Goal: Book appointment/travel/reservation

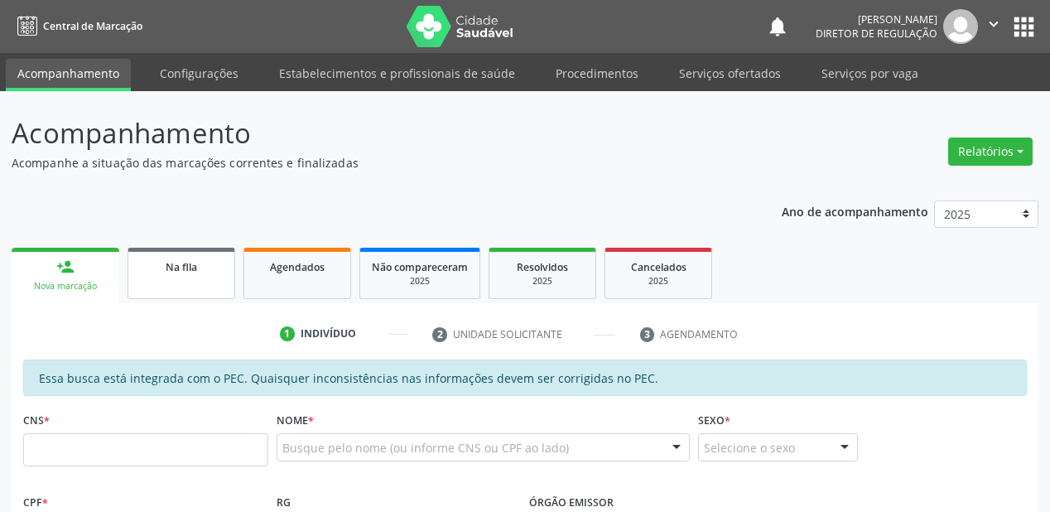
click at [205, 275] on link "Na fila" at bounding box center [181, 273] width 108 height 51
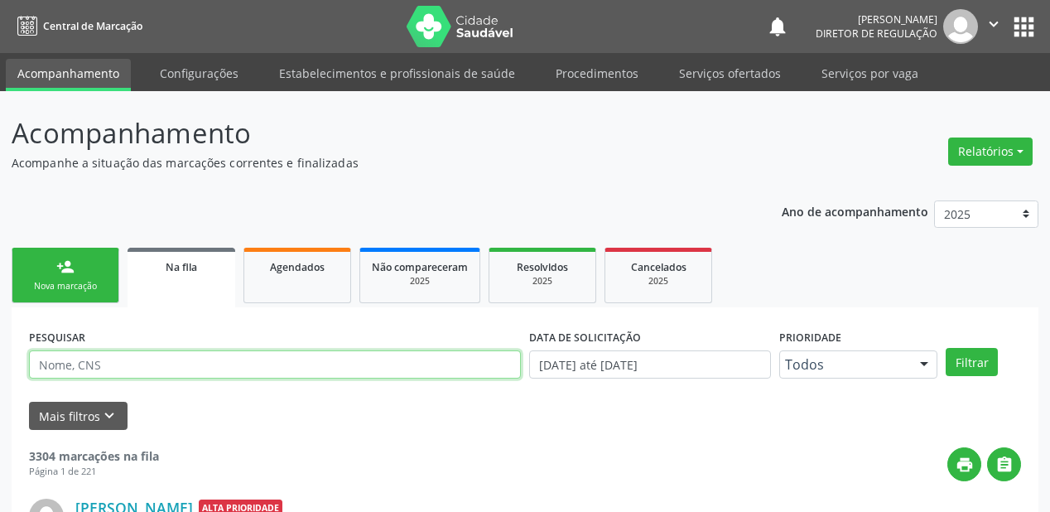
click at [64, 371] on input "text" at bounding box center [275, 364] width 492 height 28
type input "[PERSON_NAME]"
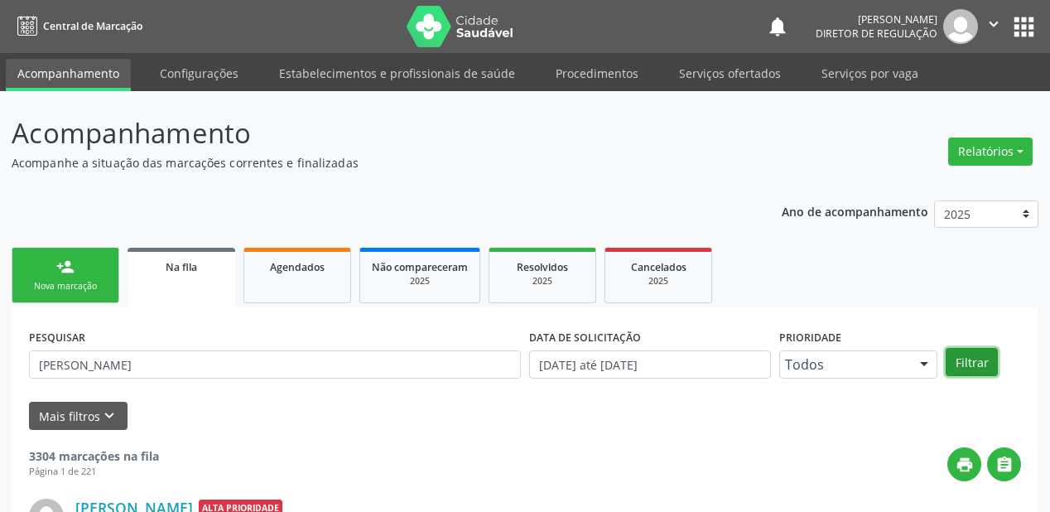
click at [970, 371] on button "Filtrar" at bounding box center [971, 362] width 52 height 28
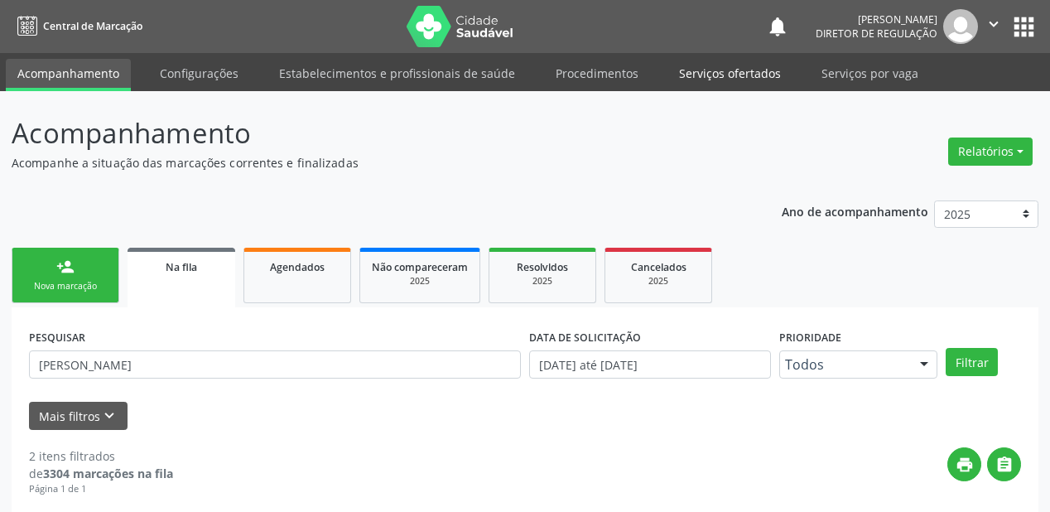
click at [720, 73] on link "Serviços ofertados" at bounding box center [729, 73] width 125 height 29
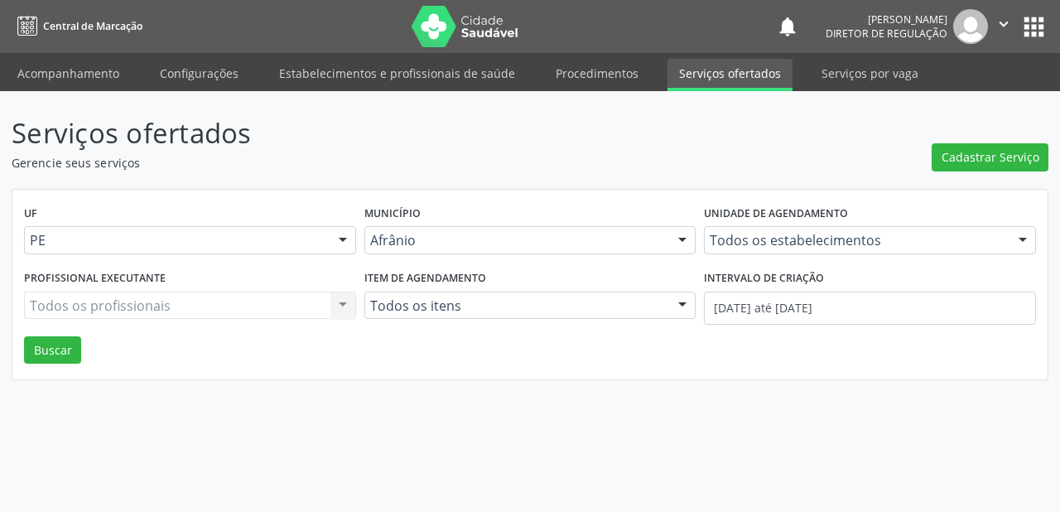
click at [723, 70] on link "Serviços ofertados" at bounding box center [729, 75] width 125 height 32
click at [969, 149] on span "Cadastrar Serviço" at bounding box center [990, 156] width 98 height 17
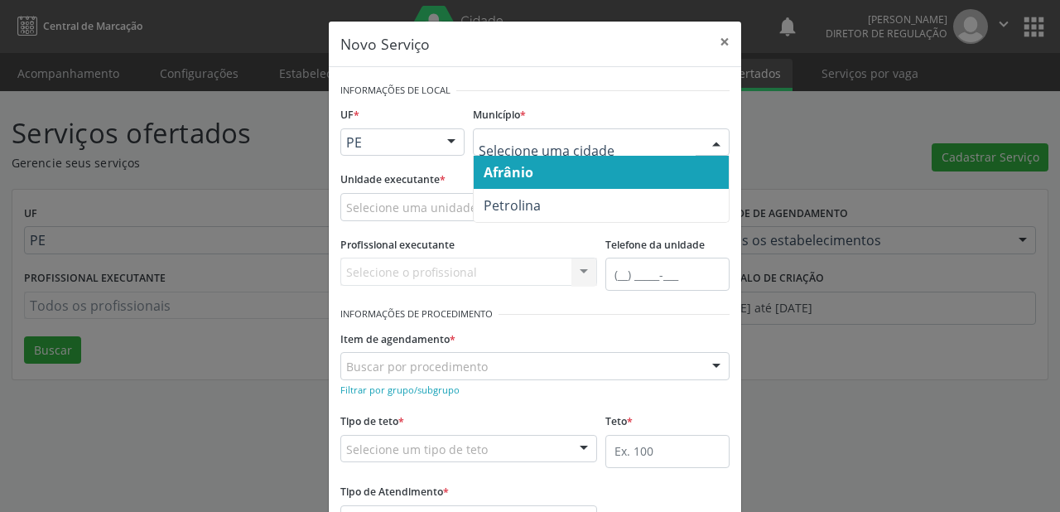
click at [505, 182] on span "Afrânio" at bounding box center [600, 172] width 255 height 33
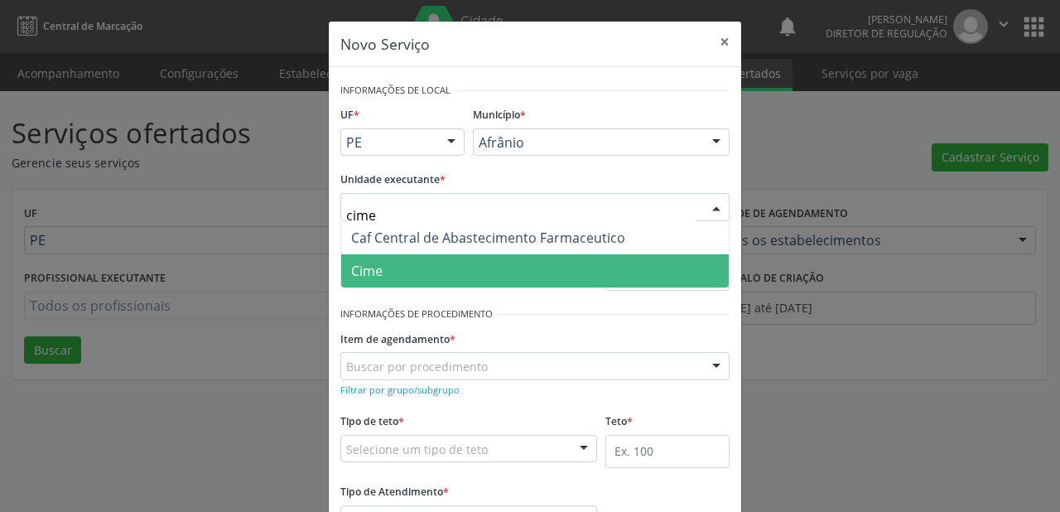
type input "cime"
click at [401, 288] on form "Informações de Local UF * PE BA PE Nenhum resultado encontrado para: " " Não há…" at bounding box center [534, 317] width 389 height 477
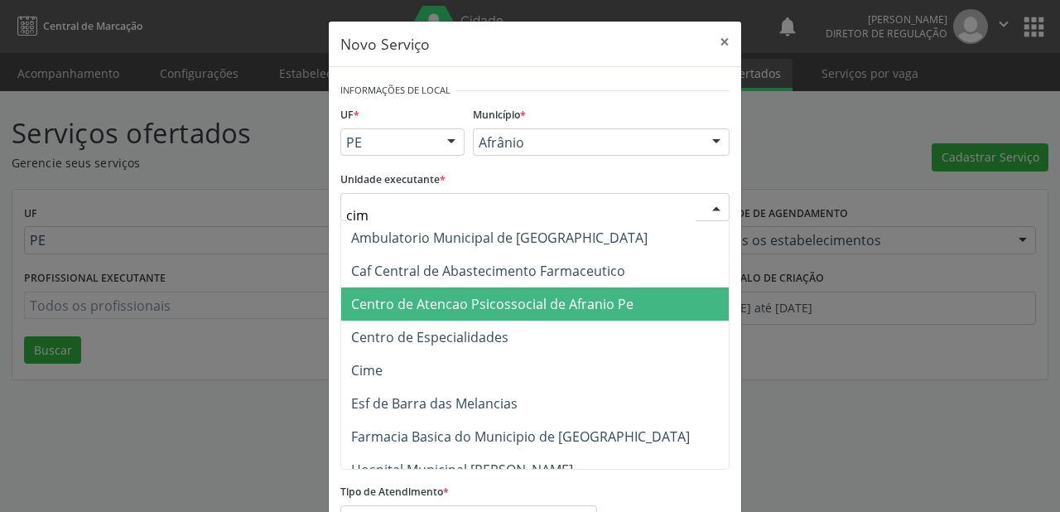
type input "cime"
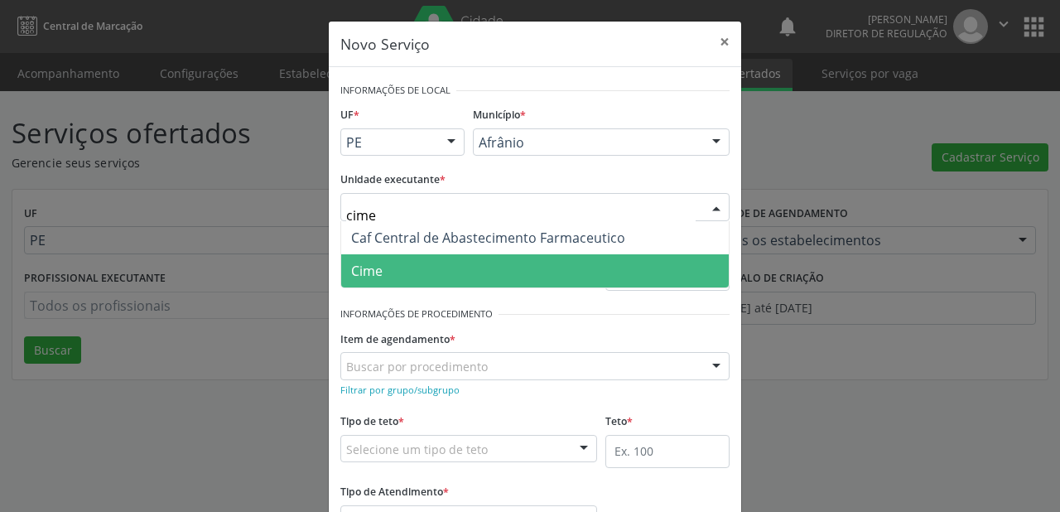
click at [361, 268] on span "Cime" at bounding box center [366, 271] width 31 height 18
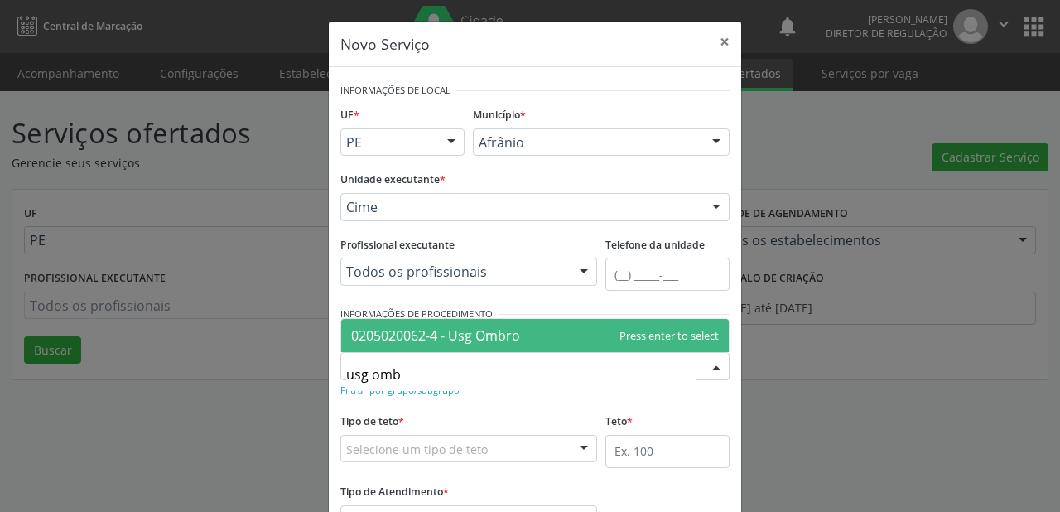
type input "usg ombr"
click at [417, 332] on span "0205020062-4 - Usg Ombro" at bounding box center [435, 335] width 169 height 18
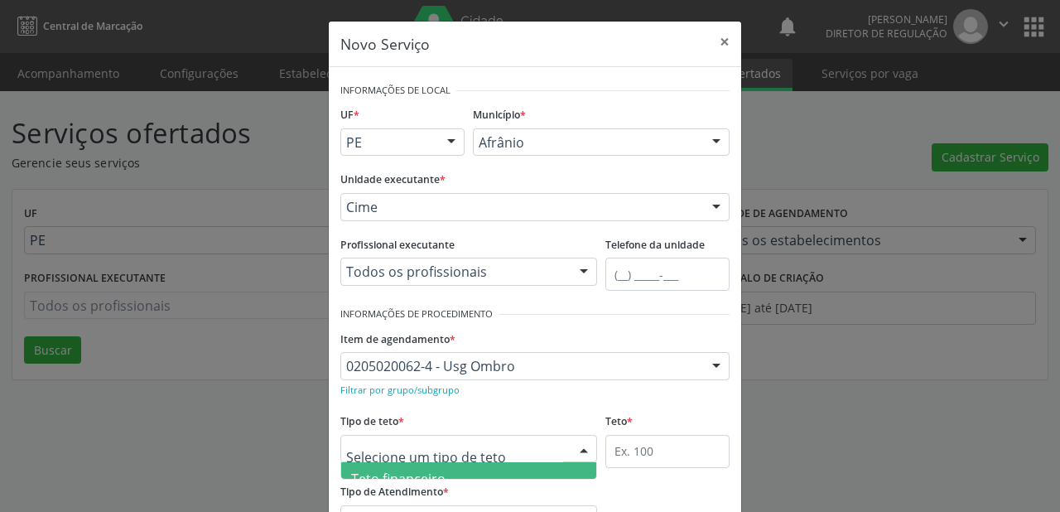
click at [389, 477] on span "Teto financeiro" at bounding box center [398, 478] width 94 height 18
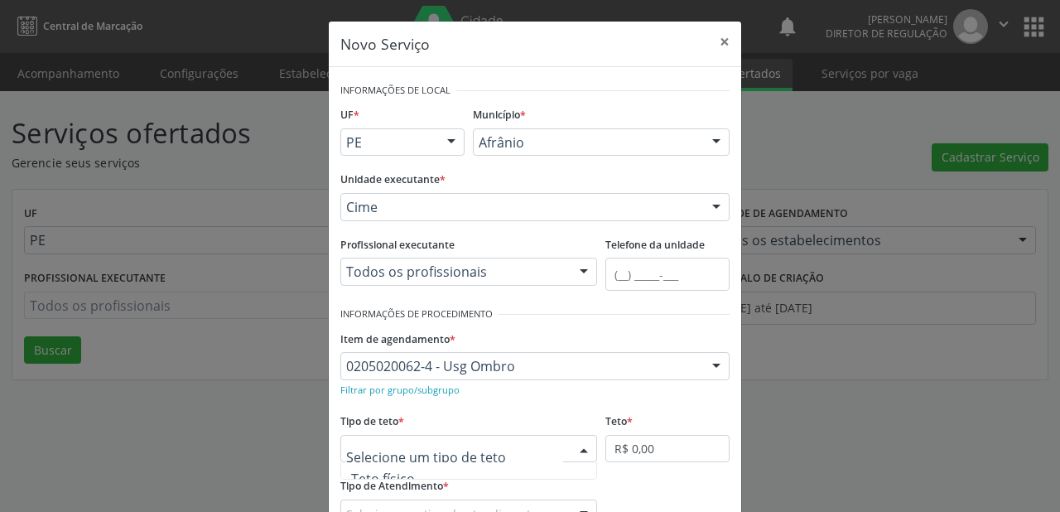
scroll to position [50, 0]
click at [406, 472] on span "Teto físico" at bounding box center [468, 461] width 255 height 33
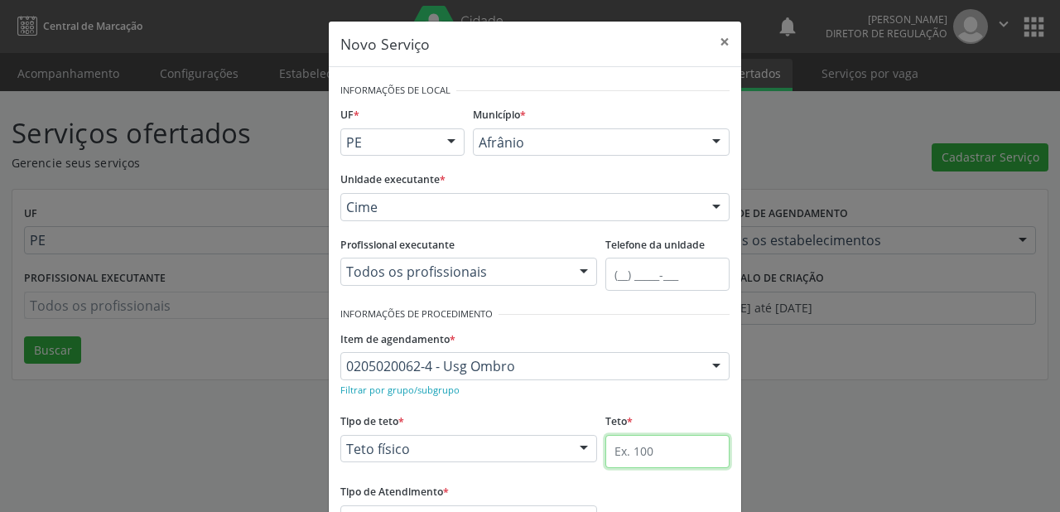
click at [617, 446] on input "text" at bounding box center [667, 451] width 124 height 33
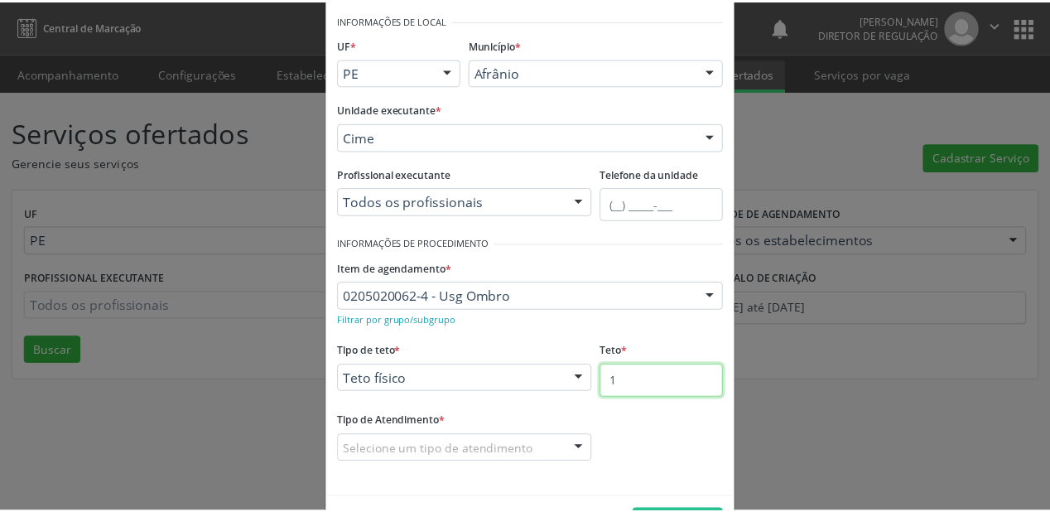
scroll to position [126, 0]
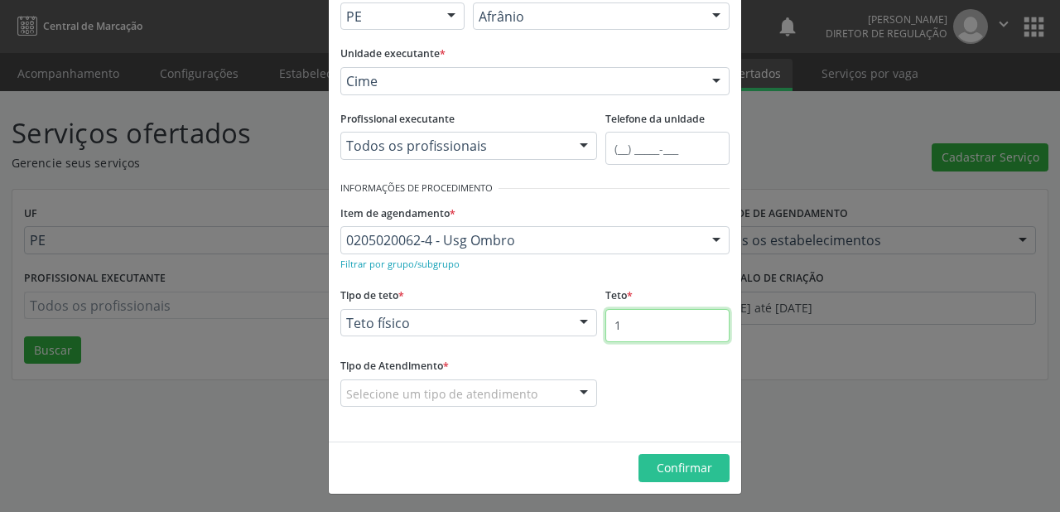
type input "1"
click at [373, 401] on div "Selecione um tipo de atendimento" at bounding box center [468, 393] width 257 height 28
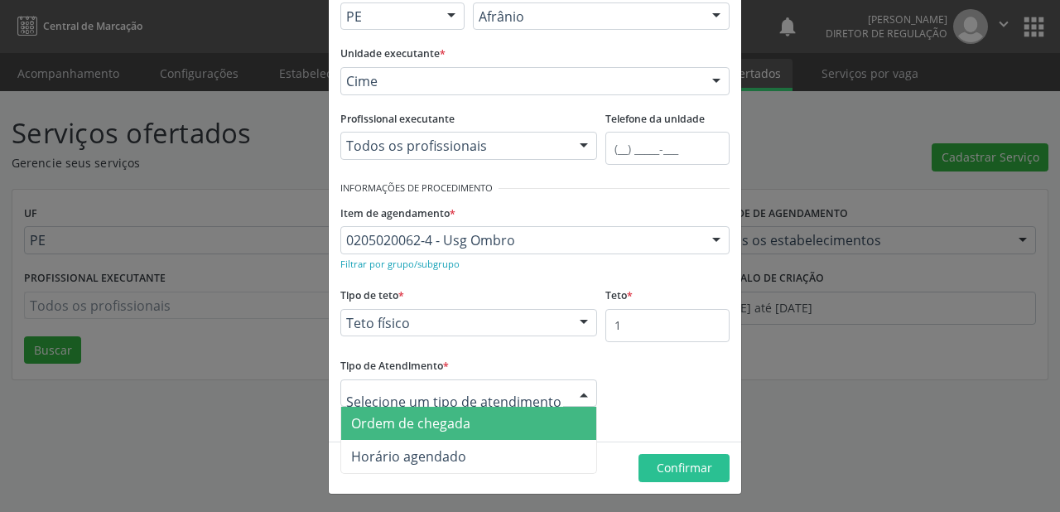
click at [397, 422] on span "Ordem de chegada" at bounding box center [410, 423] width 119 height 18
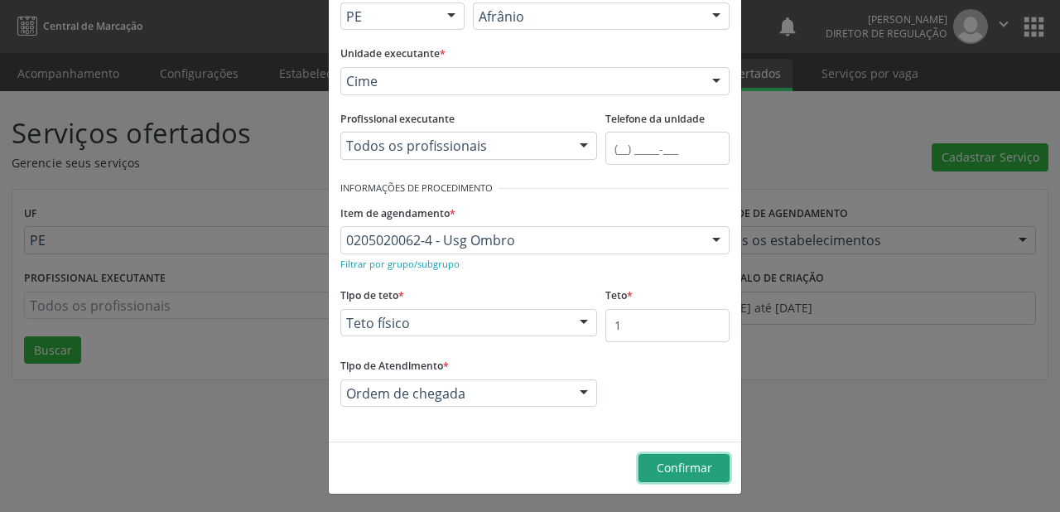
click at [674, 465] on span "Confirmar" at bounding box center [683, 467] width 55 height 16
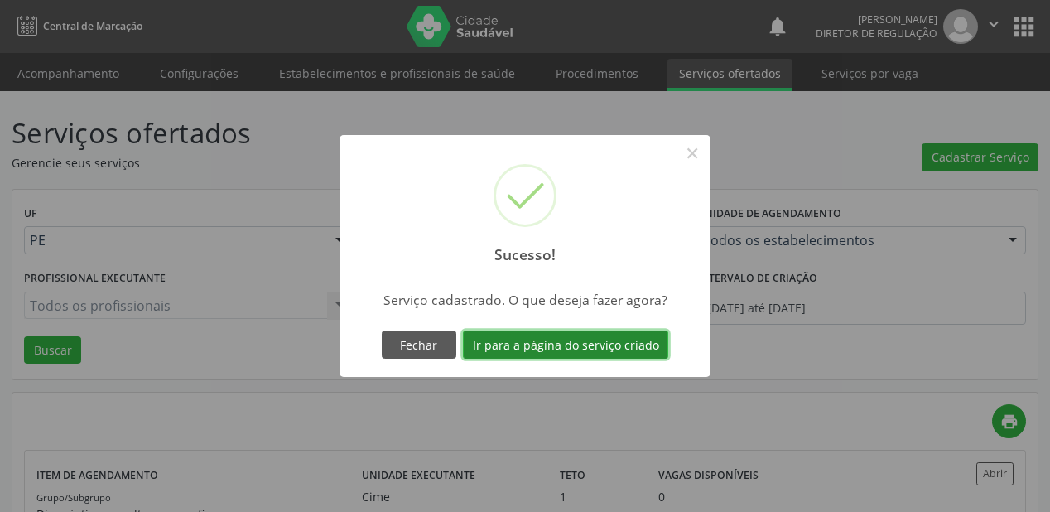
click at [533, 347] on button "Ir para a página do serviço criado" at bounding box center [565, 344] width 205 height 28
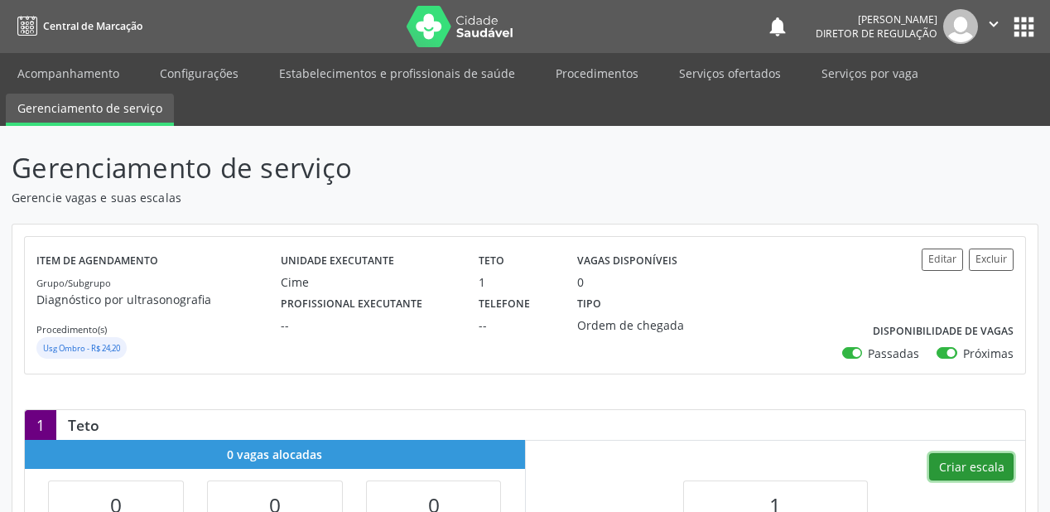
click at [961, 463] on button "Criar escala" at bounding box center [971, 467] width 84 height 28
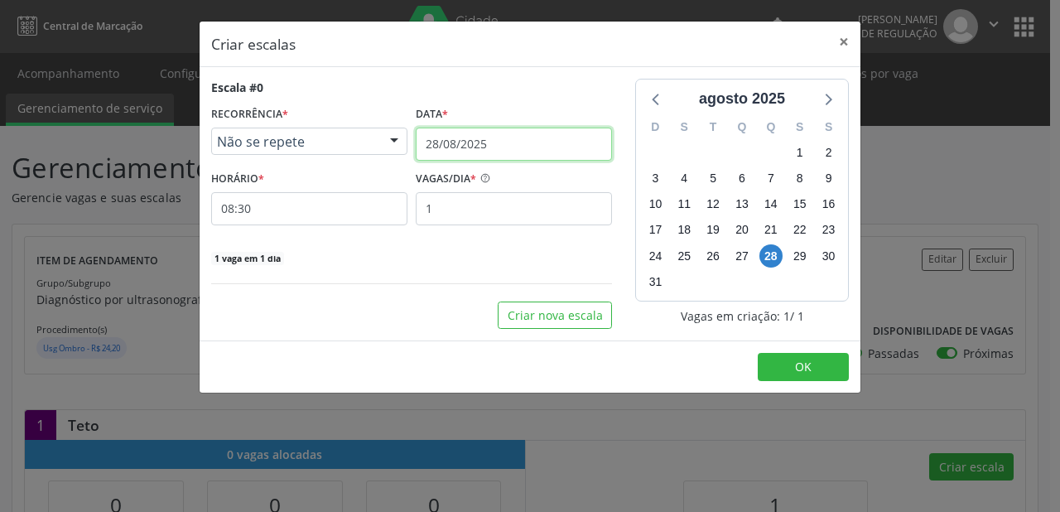
click at [481, 144] on input "28/08/2025" at bounding box center [514, 143] width 196 height 33
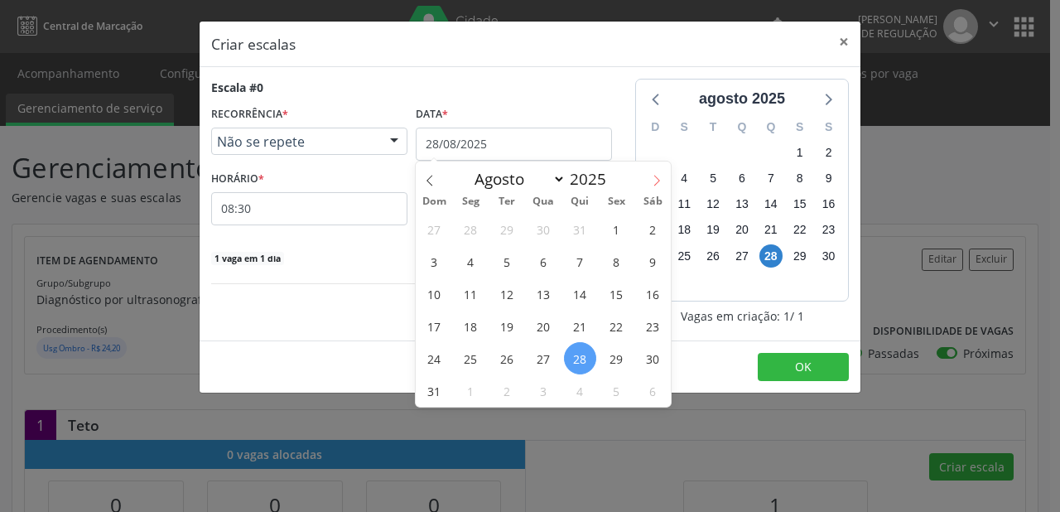
click at [657, 179] on icon at bounding box center [657, 180] width 6 height 11
select select "8"
click at [578, 233] on span "4" at bounding box center [580, 229] width 32 height 32
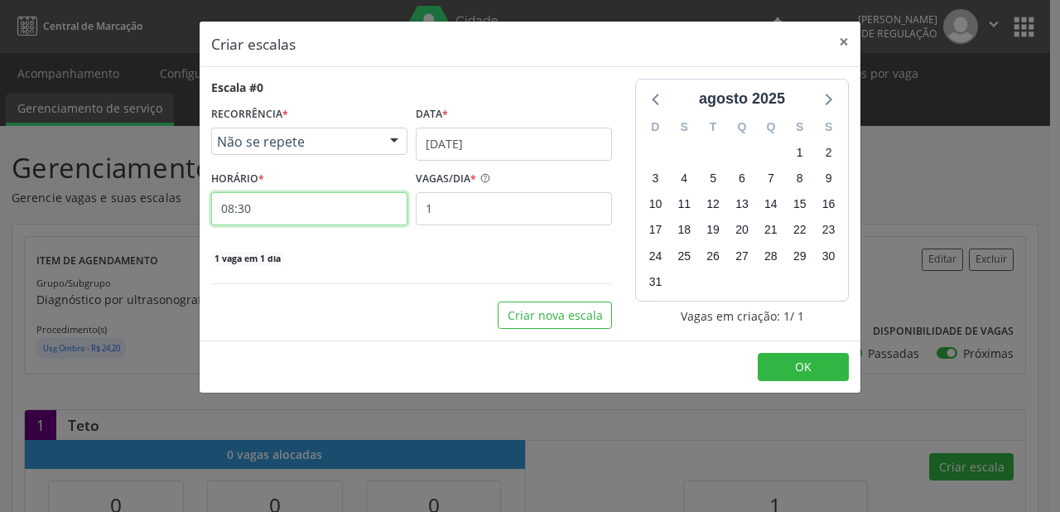
click at [271, 209] on input "08:30" at bounding box center [309, 208] width 196 height 33
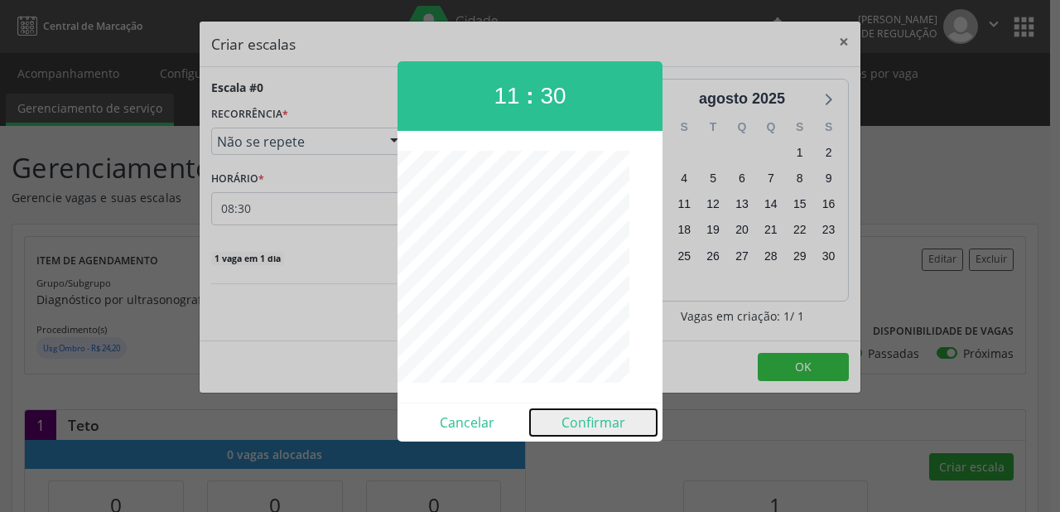
click at [596, 418] on button "Confirmar" at bounding box center [593, 422] width 127 height 26
type input "11:30"
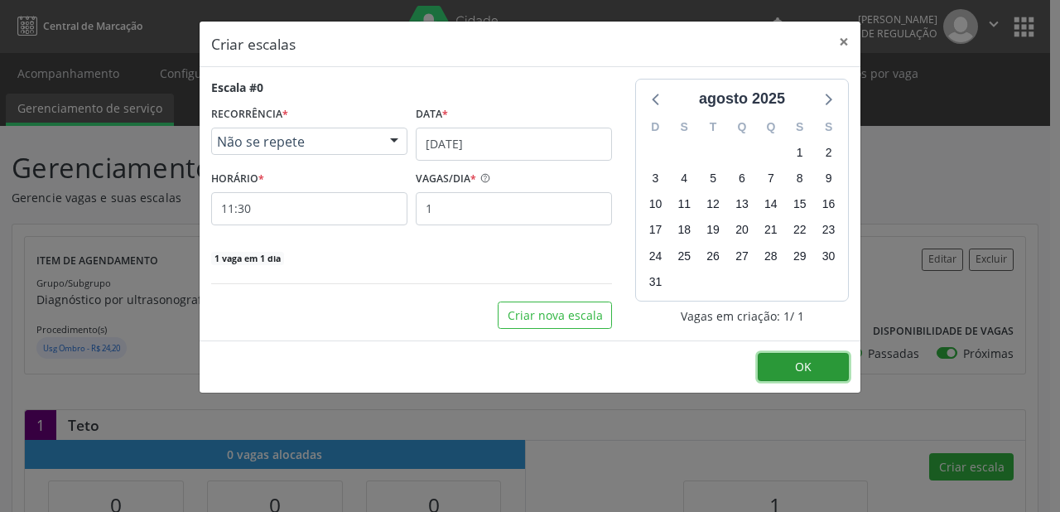
click at [806, 358] on span "OK" at bounding box center [803, 366] width 17 height 16
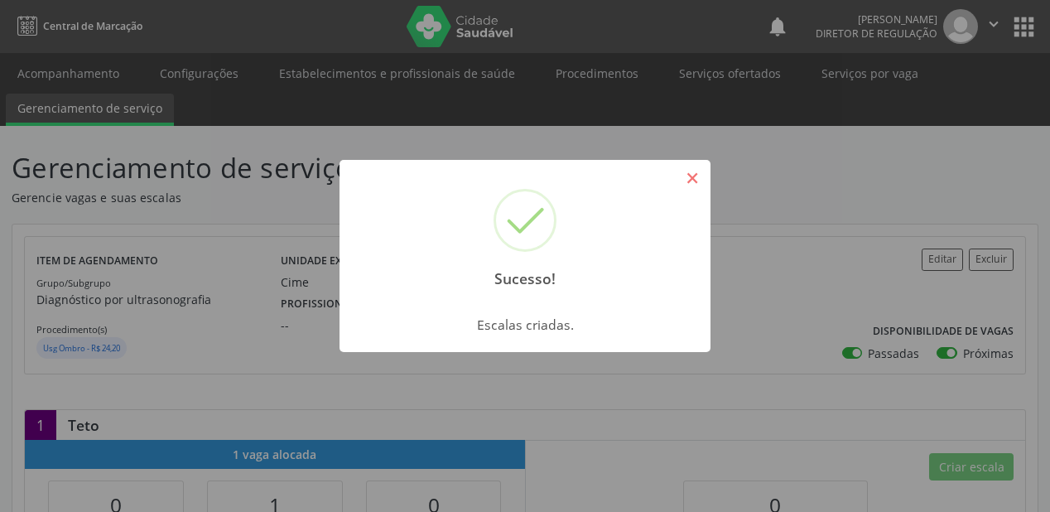
click at [697, 182] on button "×" at bounding box center [692, 178] width 28 height 28
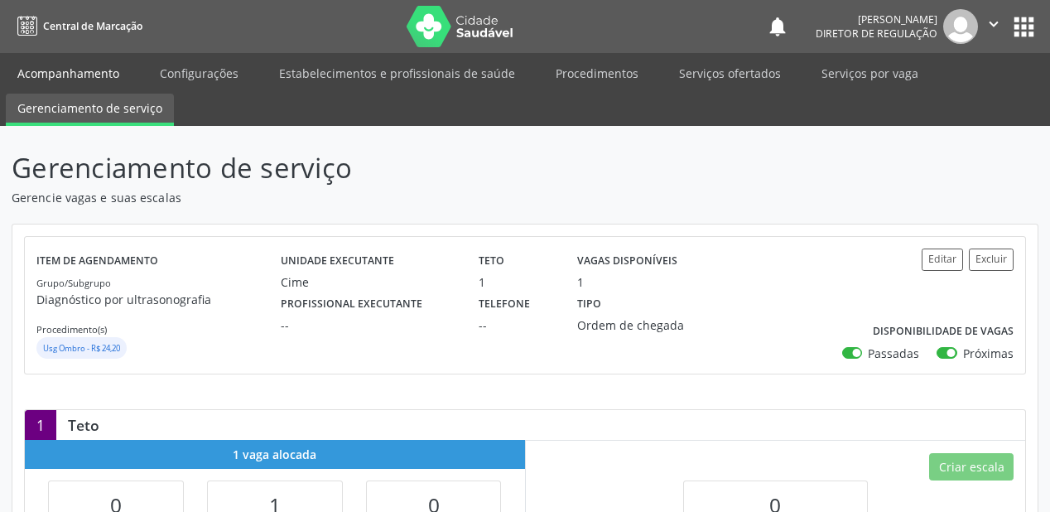
click at [53, 74] on link "Acompanhamento" at bounding box center [68, 73] width 125 height 29
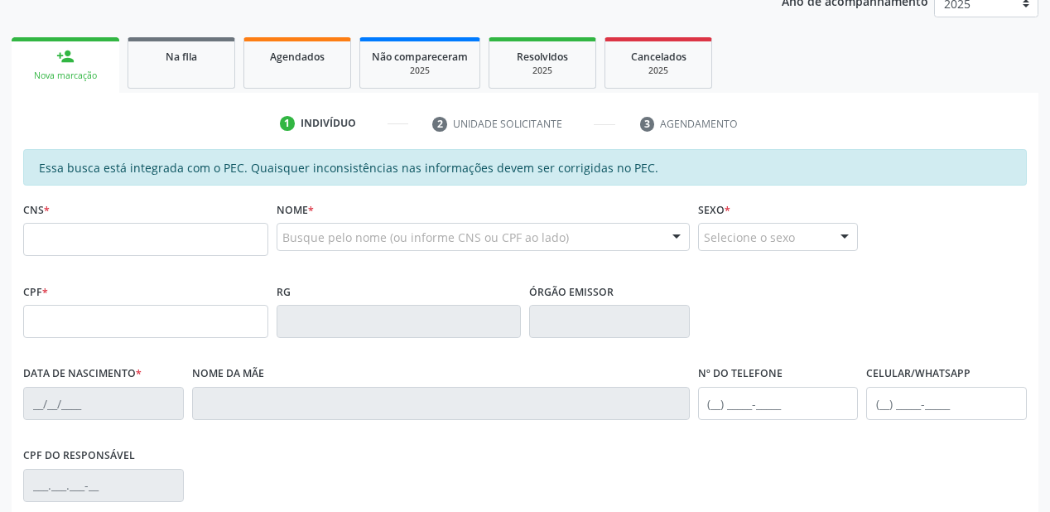
scroll to position [265, 0]
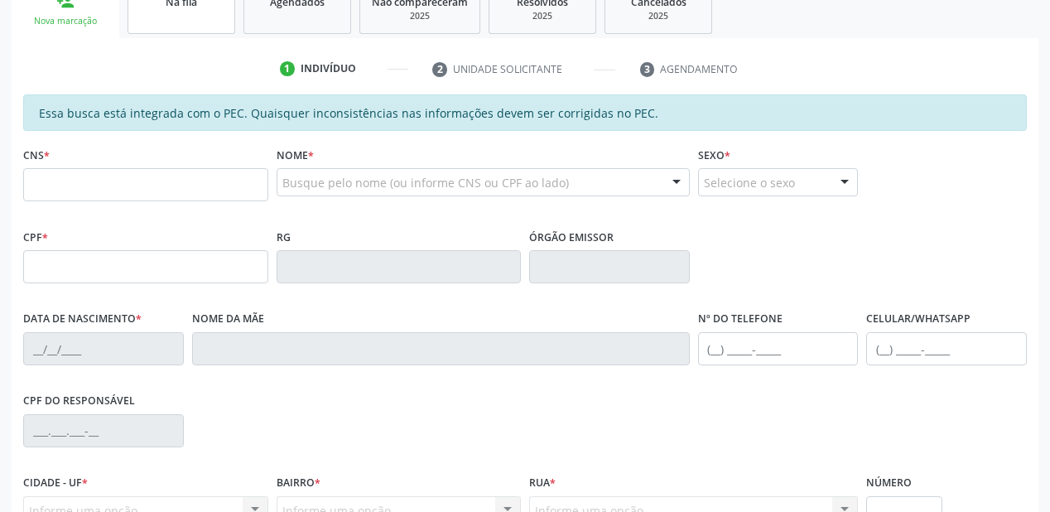
click at [182, 3] on span "Na fila" at bounding box center [181, 2] width 31 height 14
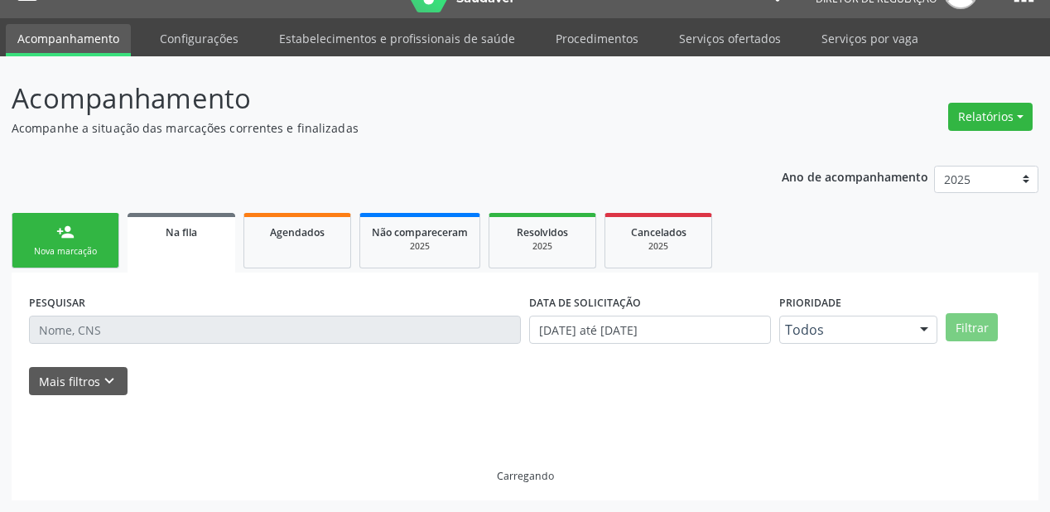
scroll to position [33, 0]
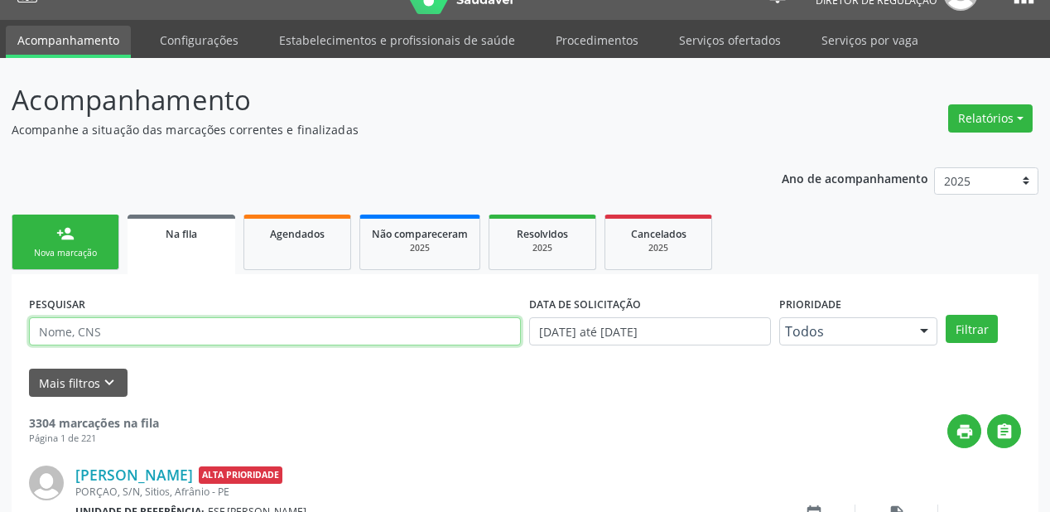
click at [76, 338] on input "text" at bounding box center [275, 331] width 492 height 28
type input "[PERSON_NAME]"
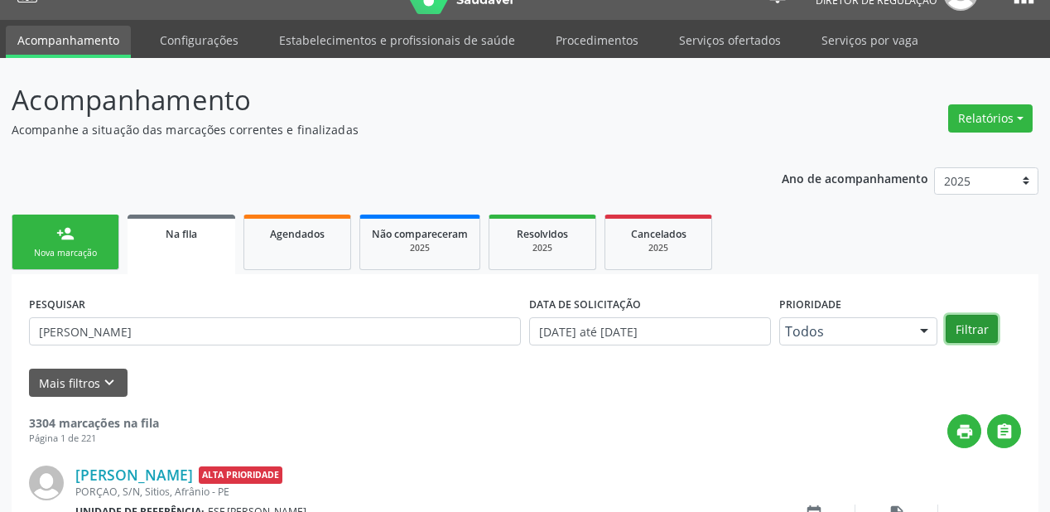
click at [955, 328] on button "Filtrar" at bounding box center [971, 329] width 52 height 28
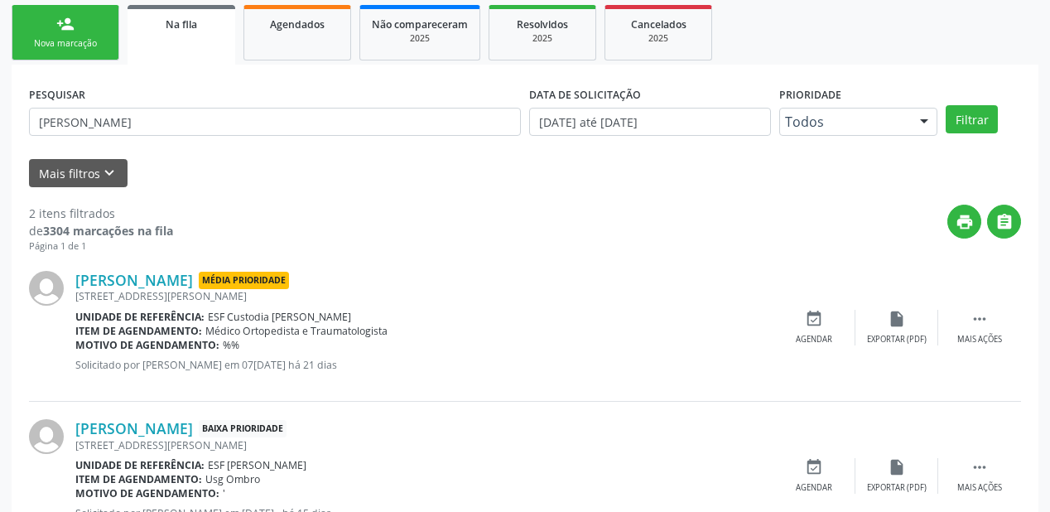
scroll to position [307, 0]
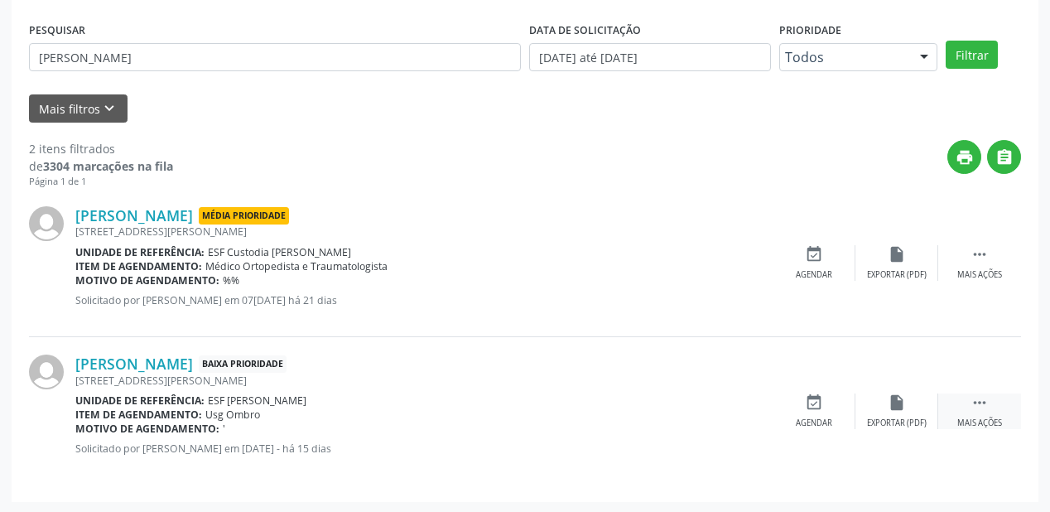
click at [970, 397] on icon "" at bounding box center [979, 402] width 18 height 18
click at [574, 400] on div "event_available Agendar" at bounding box center [565, 411] width 83 height 36
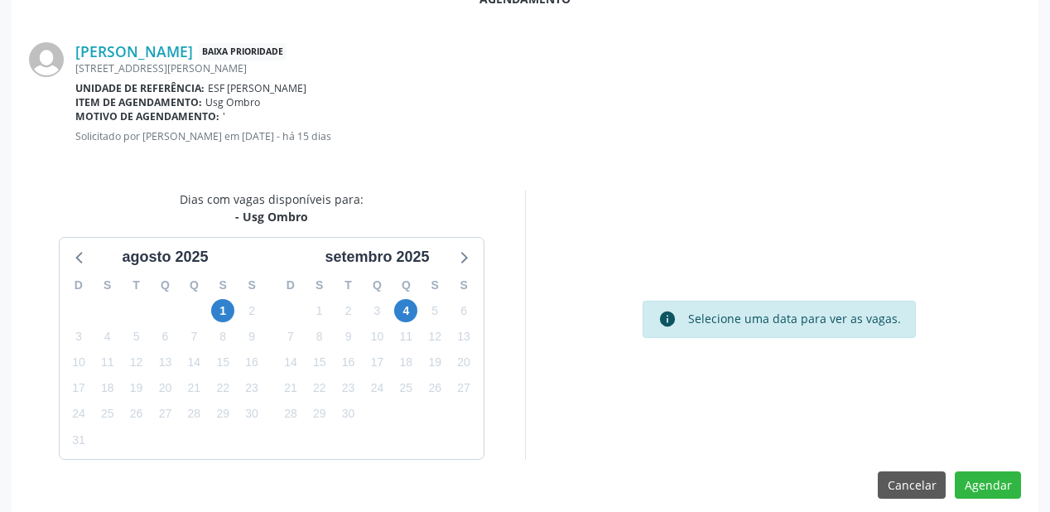
scroll to position [348, 0]
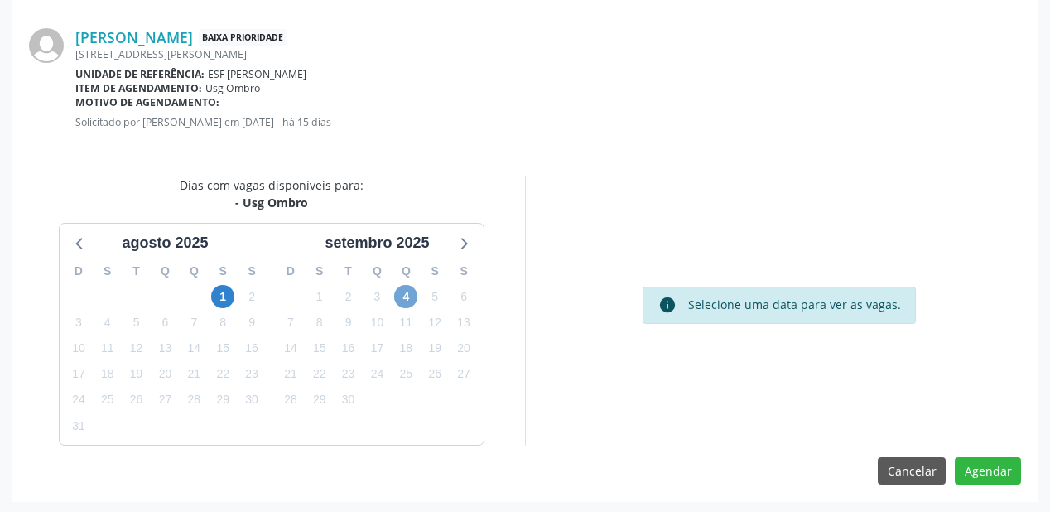
click at [406, 293] on span "4" at bounding box center [405, 296] width 23 height 23
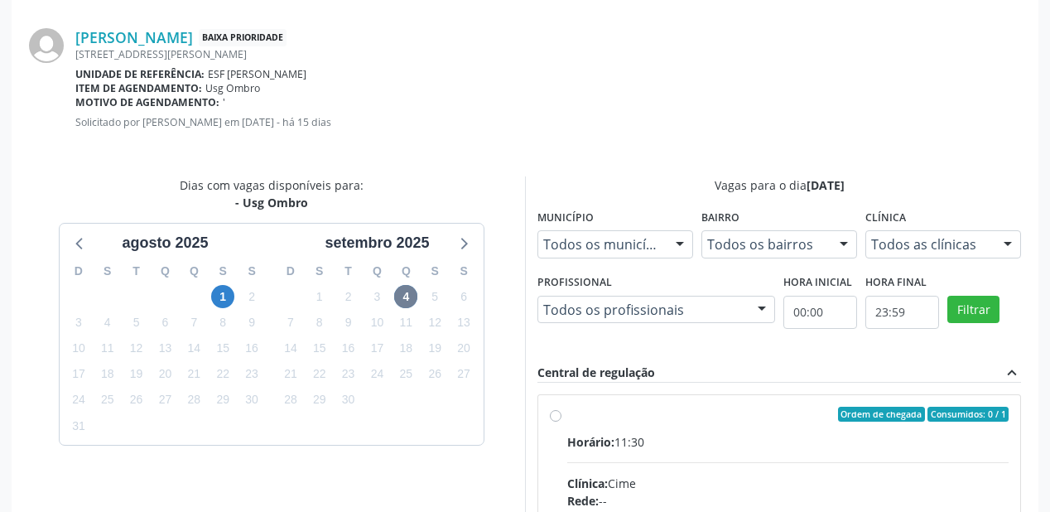
click at [744, 476] on div "Clínica: Cime" at bounding box center [787, 482] width 441 height 17
click at [561, 421] on input "Ordem de chegada Consumidos: 0 / 1 Horário: 11:30 Clínica: Cime Rede: -- Endere…" at bounding box center [556, 413] width 12 height 15
radio input "true"
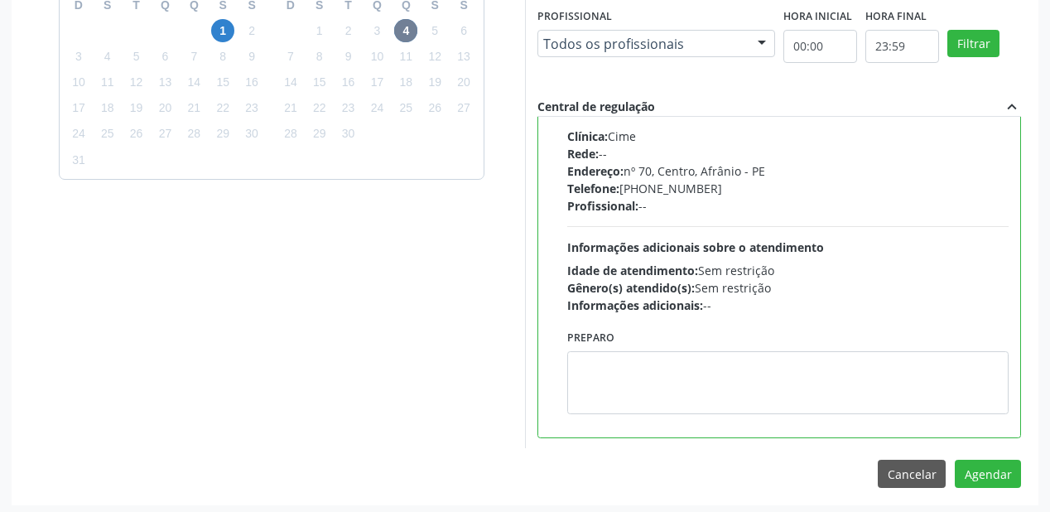
scroll to position [618, 0]
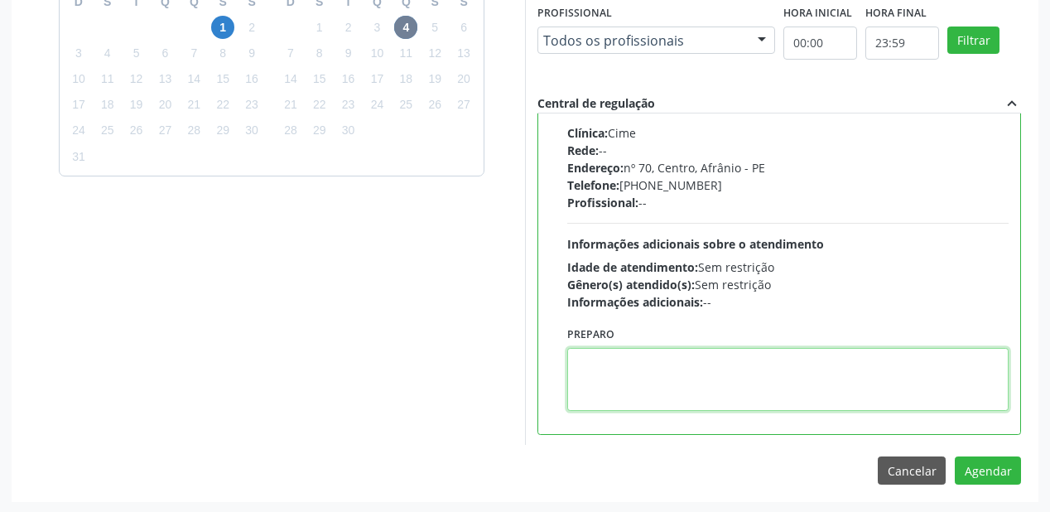
click at [732, 378] on textarea at bounding box center [787, 379] width 441 height 63
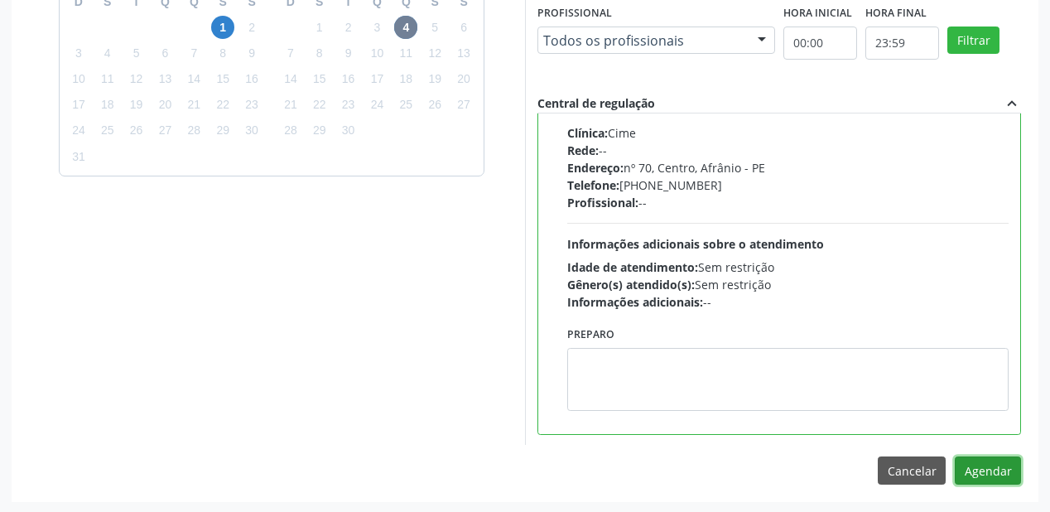
click at [978, 467] on button "Agendar" at bounding box center [987, 470] width 66 height 28
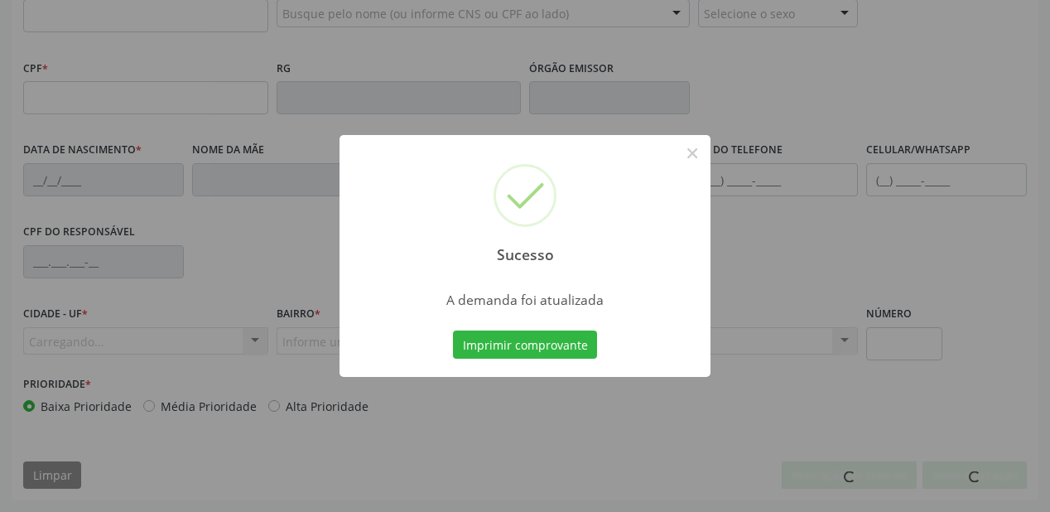
scroll to position [433, 0]
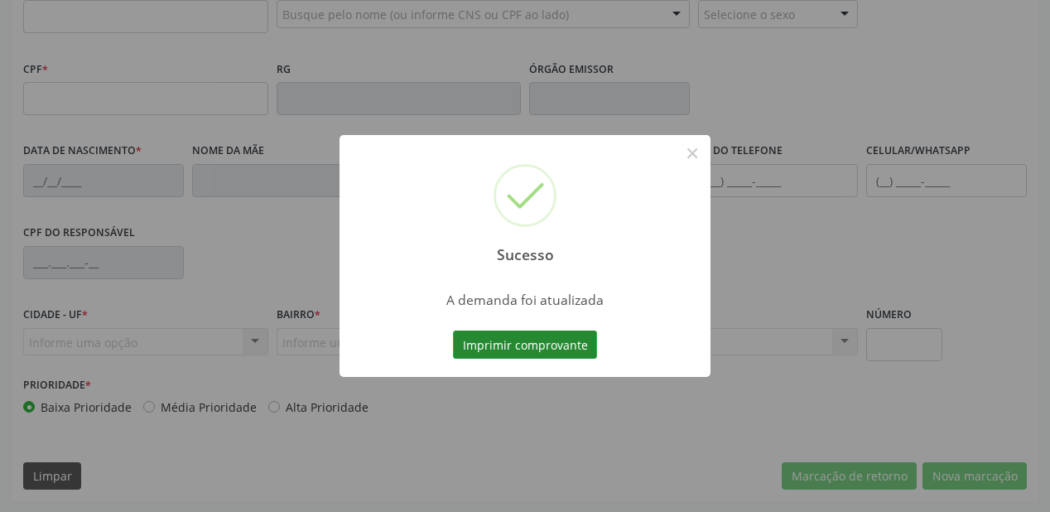
click at [506, 344] on button "Imprimir comprovante" at bounding box center [525, 344] width 144 height 28
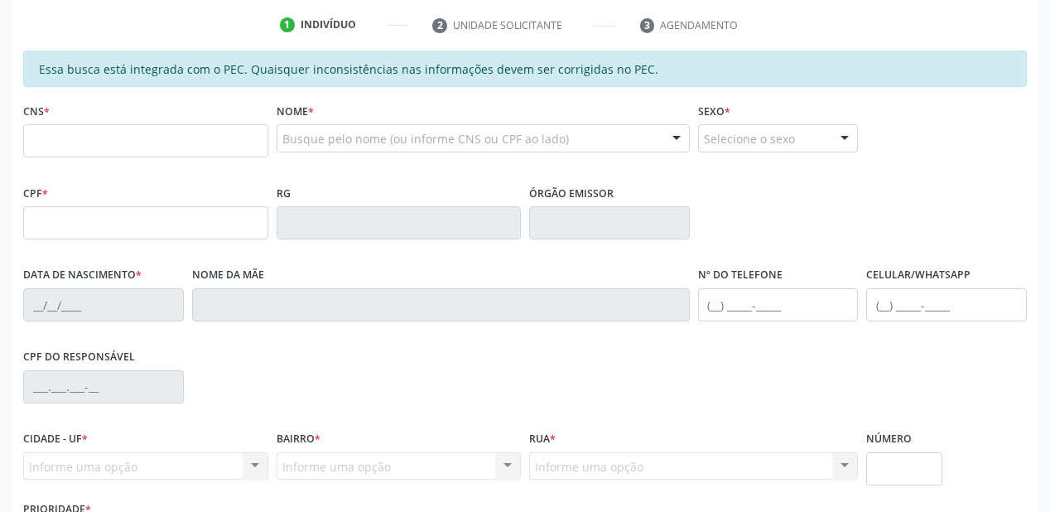
scroll to position [102, 0]
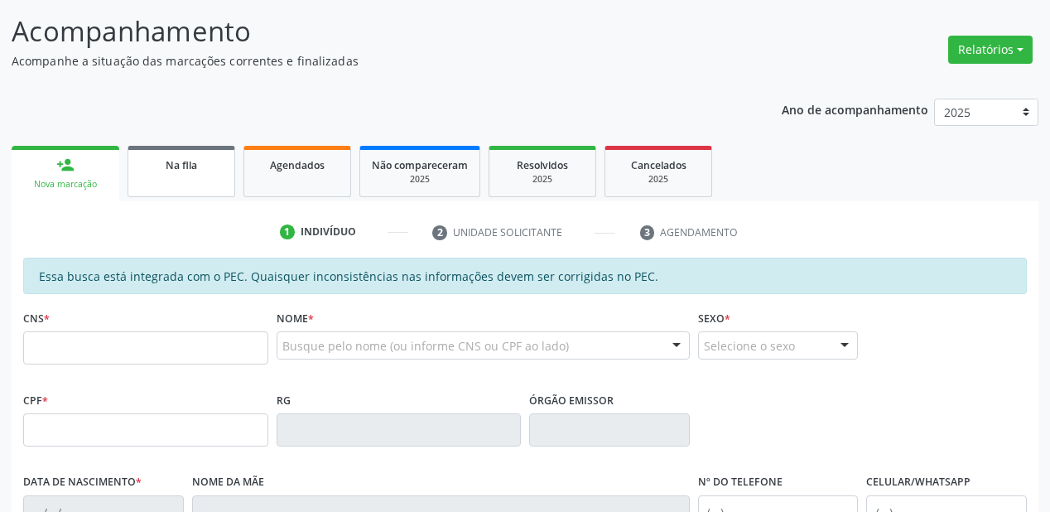
click at [179, 175] on link "Na fila" at bounding box center [181, 171] width 108 height 51
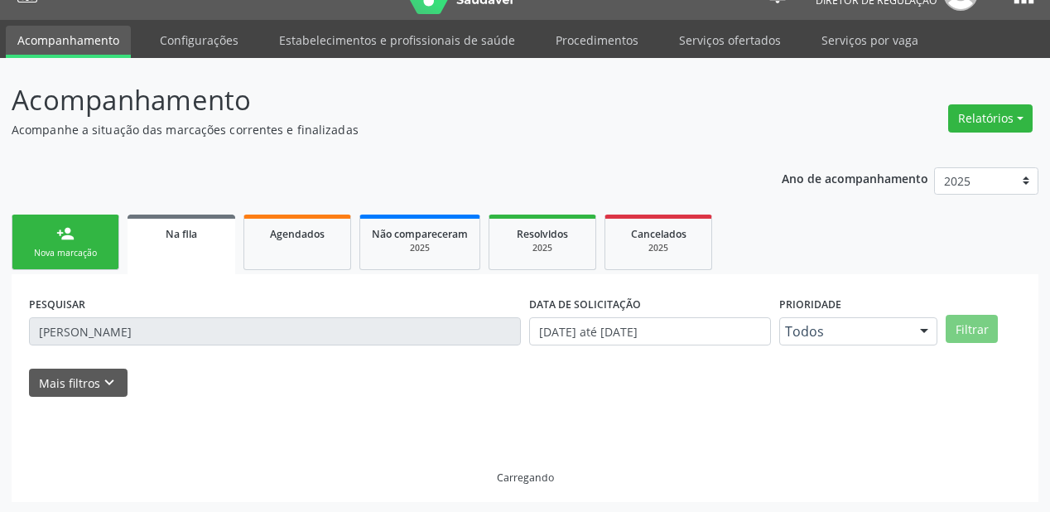
scroll to position [50, 0]
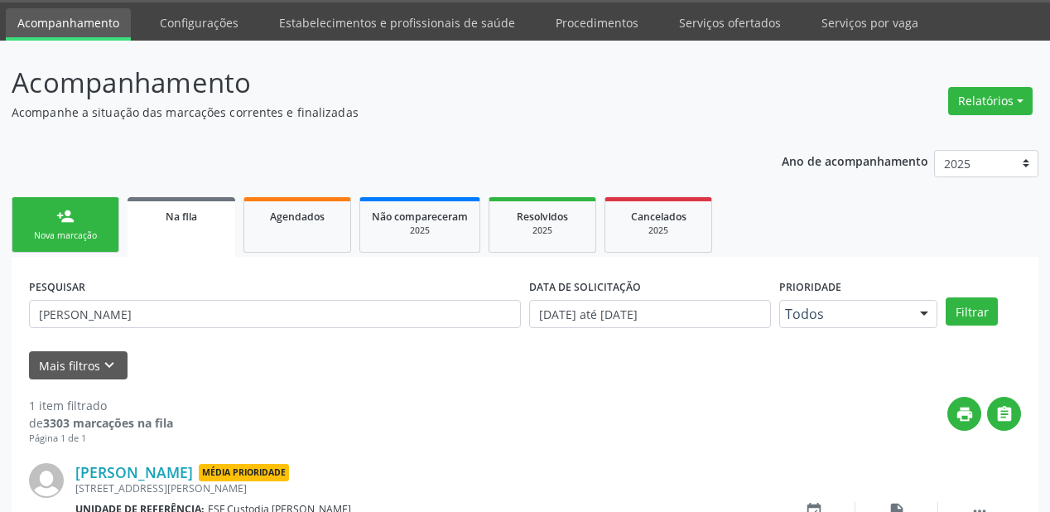
click at [190, 315] on input "[PERSON_NAME]" at bounding box center [275, 314] width 492 height 28
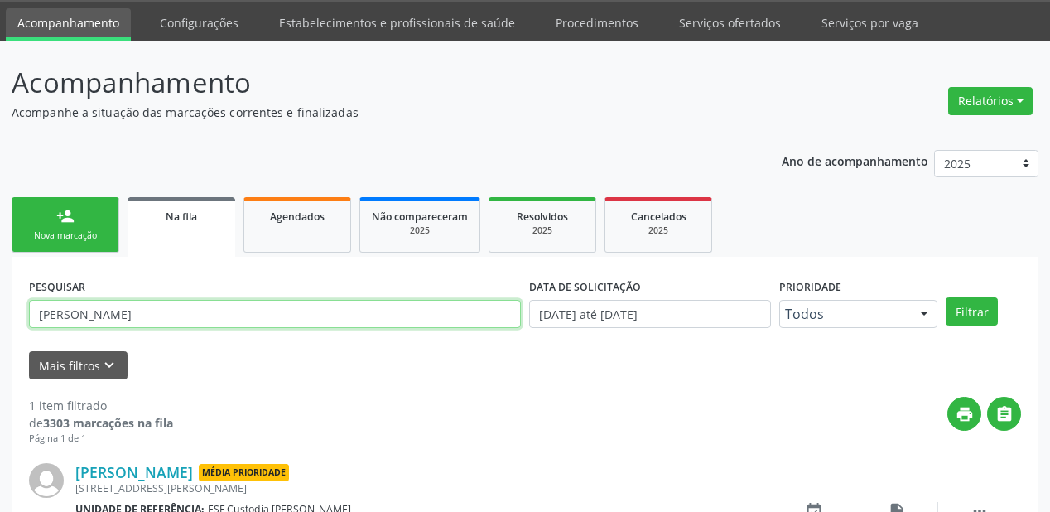
click at [195, 319] on input "[PERSON_NAME]" at bounding box center [275, 314] width 492 height 28
type input "m"
type input "genildo"
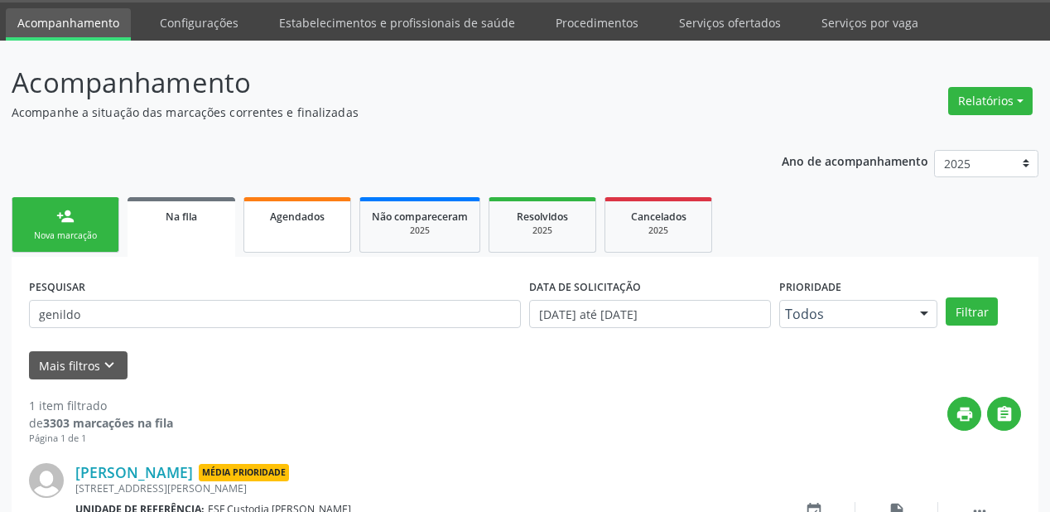
click at [301, 228] on link "Agendados" at bounding box center [297, 224] width 108 height 55
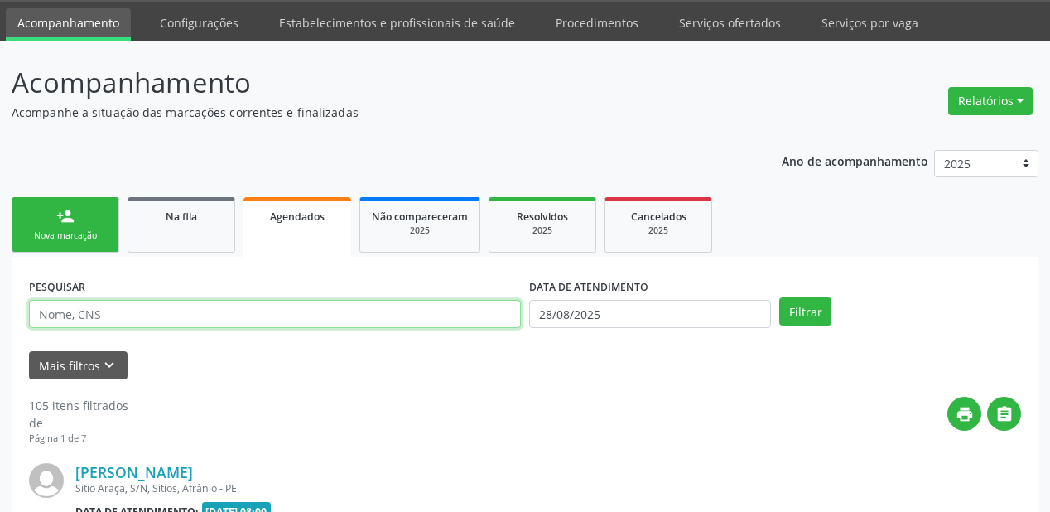
click at [96, 310] on input "text" at bounding box center [275, 314] width 492 height 28
type input "genildo brasileiro"
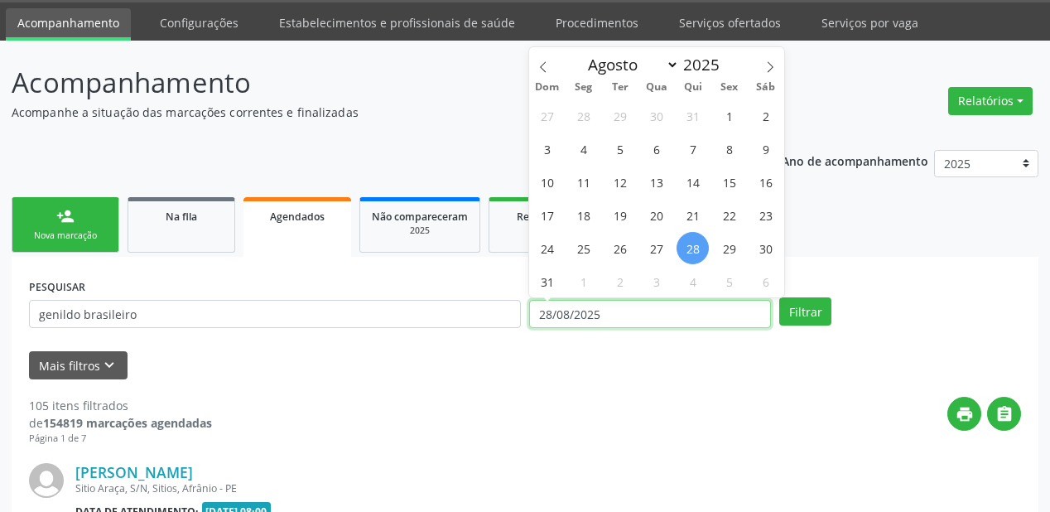
click at [589, 312] on input "28/08/2025" at bounding box center [650, 314] width 242 height 28
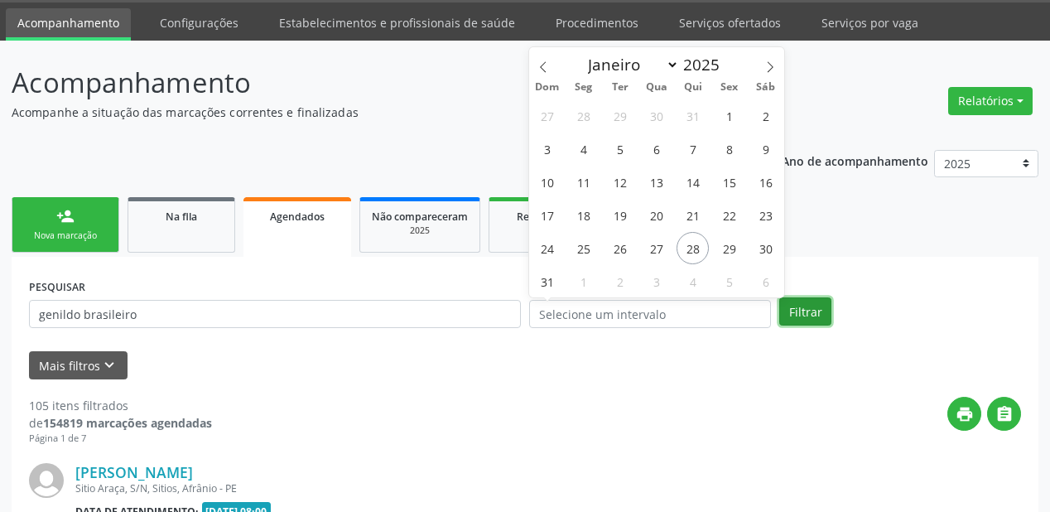
click at [783, 305] on button "Filtrar" at bounding box center [805, 311] width 52 height 28
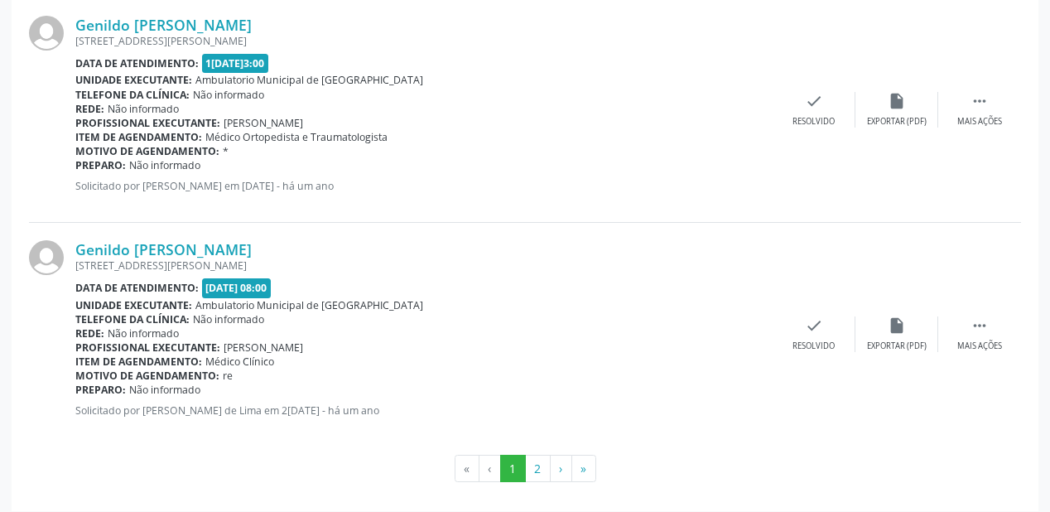
scroll to position [3449, 0]
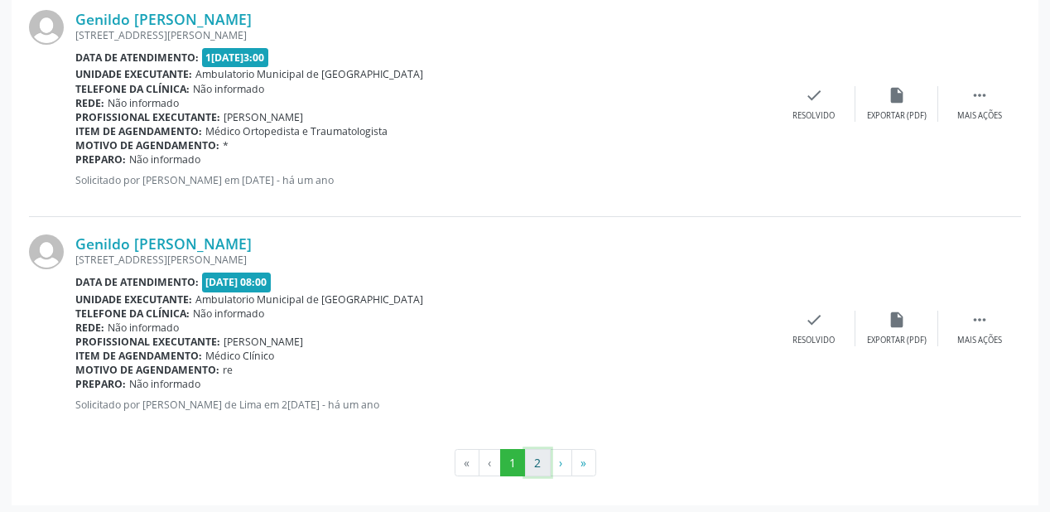
click at [543, 462] on button "2" at bounding box center [538, 463] width 26 height 28
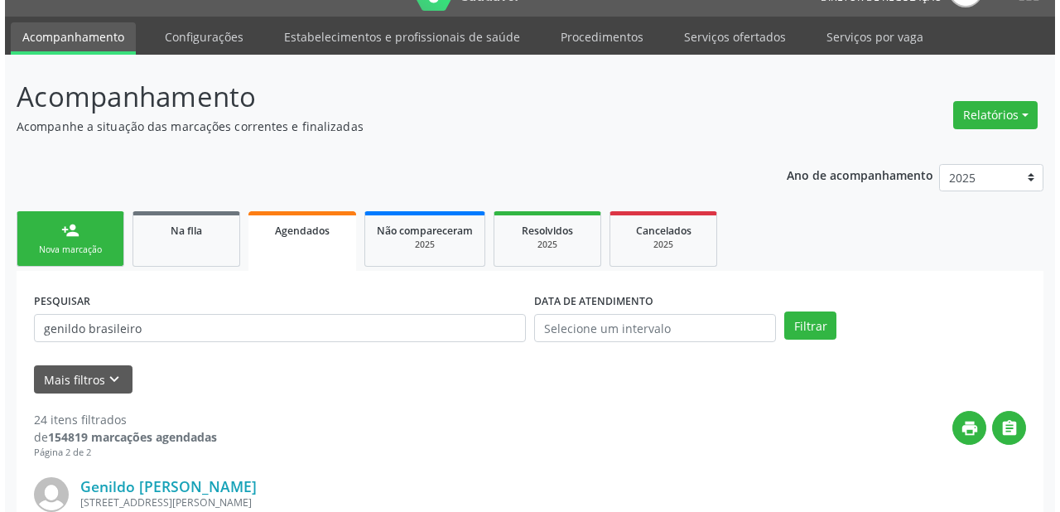
scroll to position [0, 0]
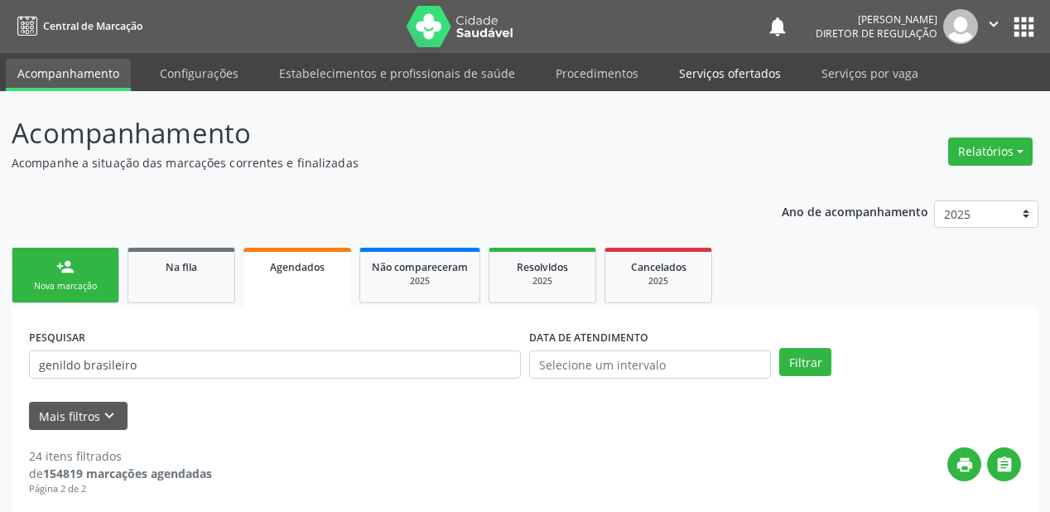
click at [699, 72] on link "Serviços ofertados" at bounding box center [729, 73] width 125 height 29
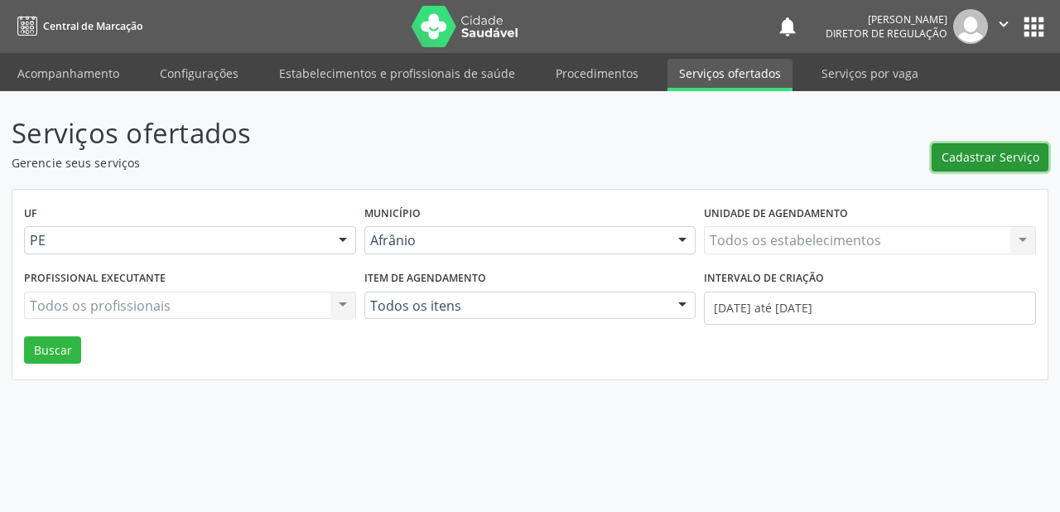
click at [997, 152] on span "Cadastrar Serviço" at bounding box center [990, 156] width 98 height 17
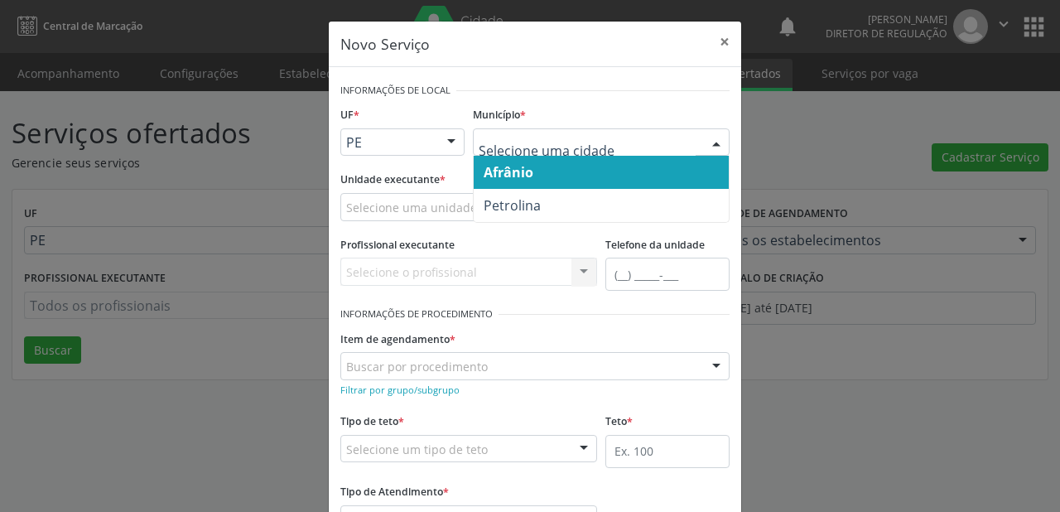
drag, startPoint x: 526, startPoint y: 173, endPoint x: 425, endPoint y: 192, distance: 103.6
click at [524, 174] on span "Afrânio" at bounding box center [508, 172] width 50 height 18
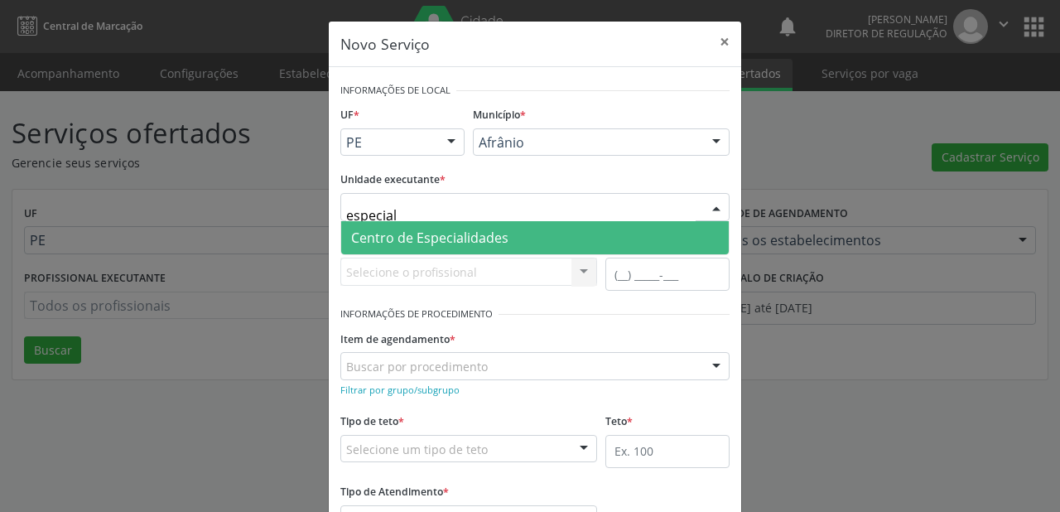
type input "especiali"
click at [412, 235] on span "Centro de Especialidades" at bounding box center [429, 237] width 157 height 18
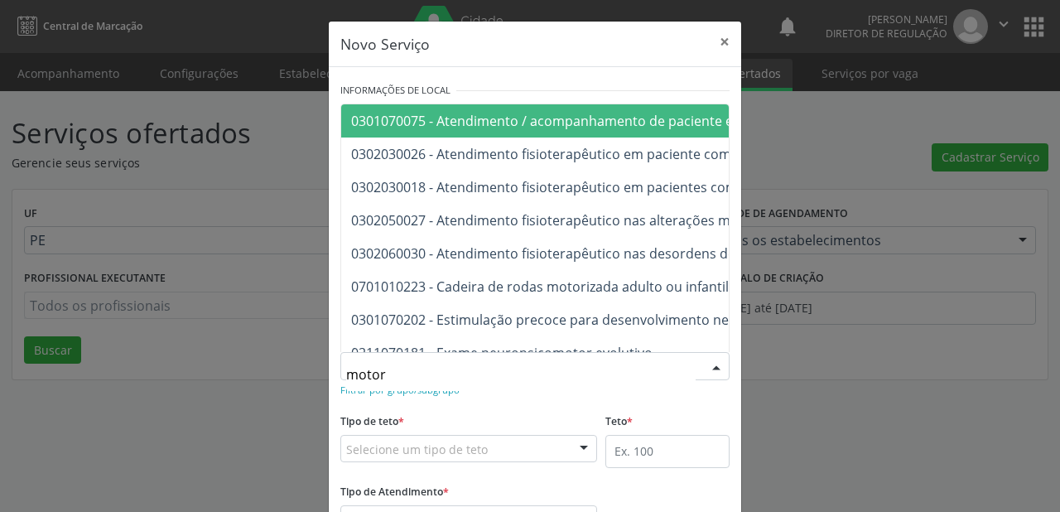
type input "motora"
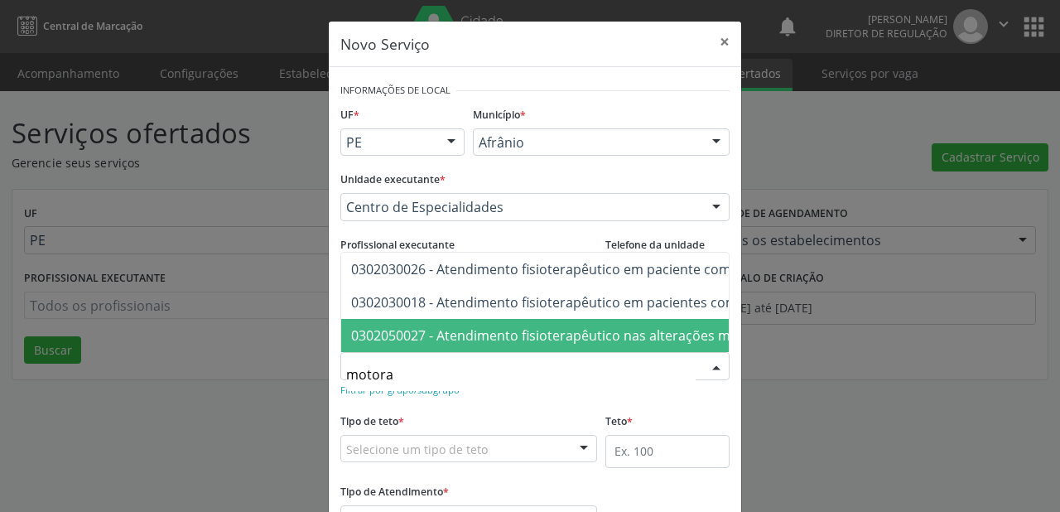
click at [443, 329] on span "0302050027 - Atendimento fisioterapêutico nas alterações motoras" at bounding box center [561, 335] width 421 height 18
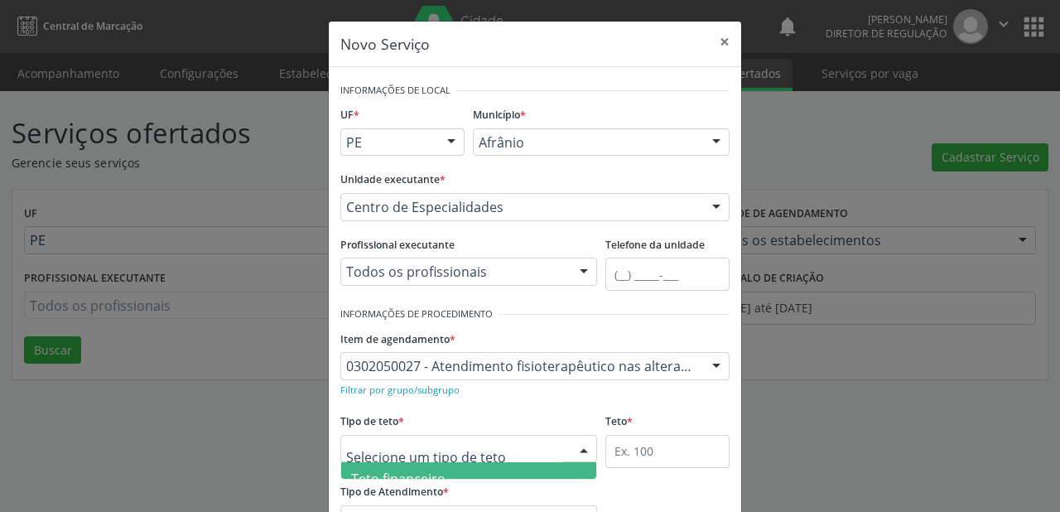
drag, startPoint x: 368, startPoint y: 471, endPoint x: 382, endPoint y: 471, distance: 14.1
click at [368, 471] on span "Teto financeiro" at bounding box center [398, 478] width 94 height 18
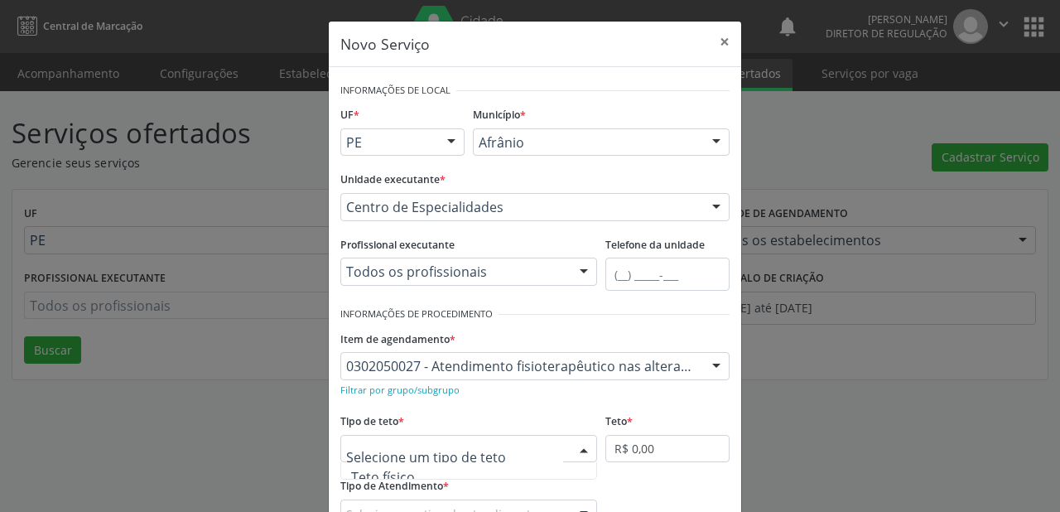
scroll to position [50, 0]
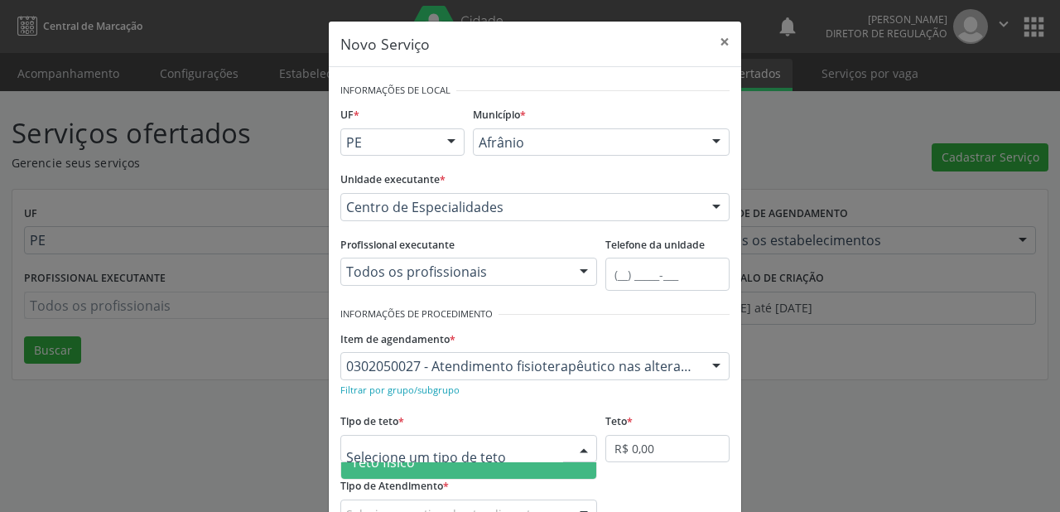
click at [445, 465] on span "Teto físico" at bounding box center [468, 461] width 255 height 33
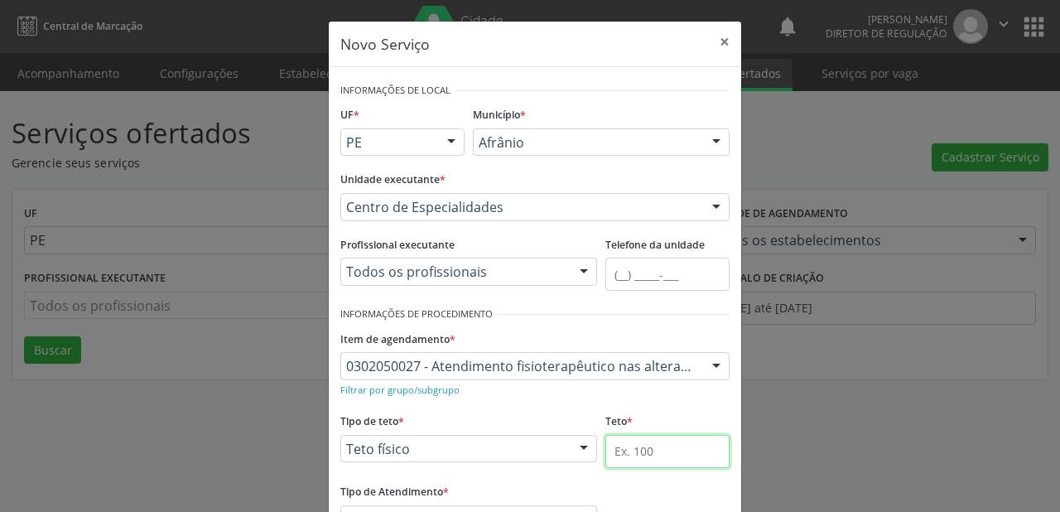
click at [647, 450] on input "text" at bounding box center [667, 451] width 124 height 33
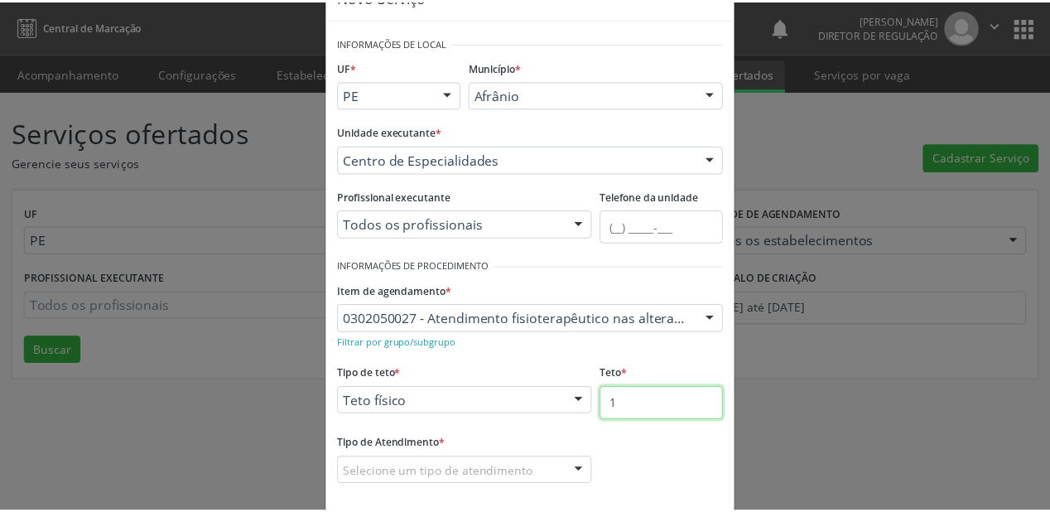
scroll to position [126, 0]
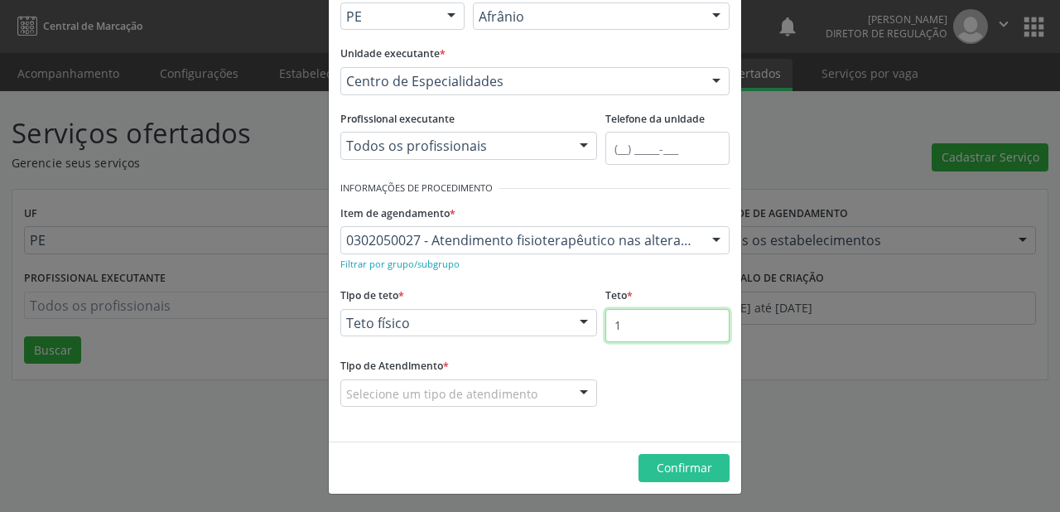
type input "1"
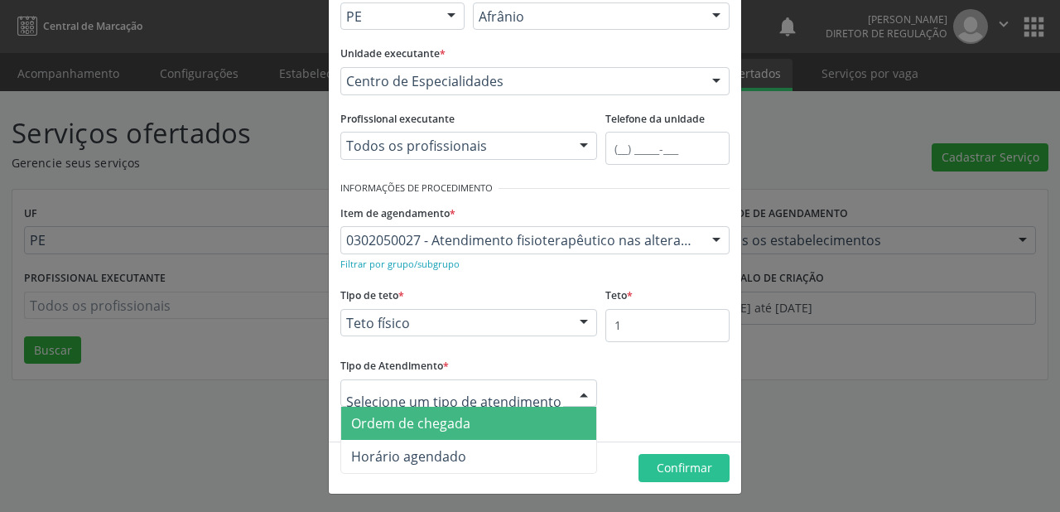
click at [374, 417] on span "Ordem de chegada" at bounding box center [410, 423] width 119 height 18
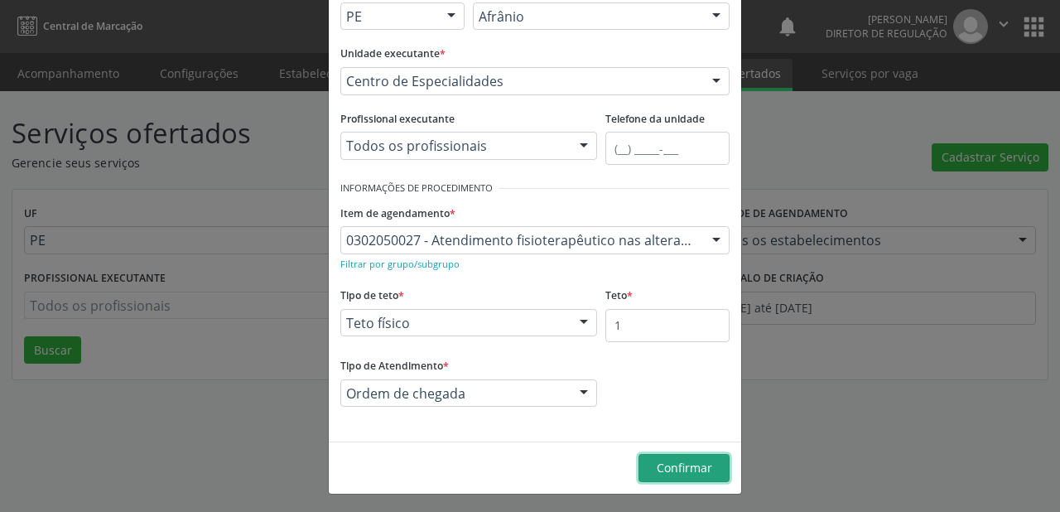
click at [699, 467] on span "Confirmar" at bounding box center [683, 467] width 55 height 16
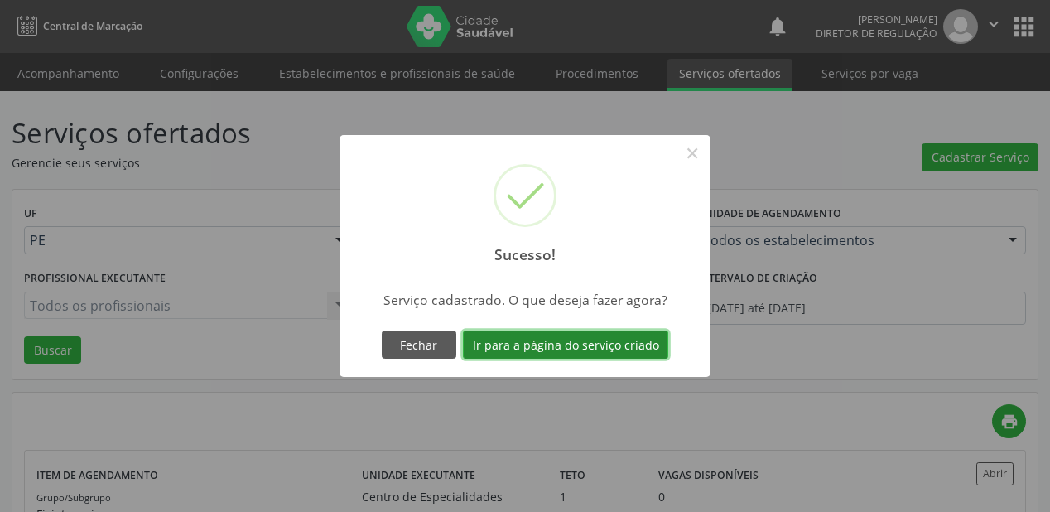
click at [570, 347] on button "Ir para a página do serviço criado" at bounding box center [565, 344] width 205 height 28
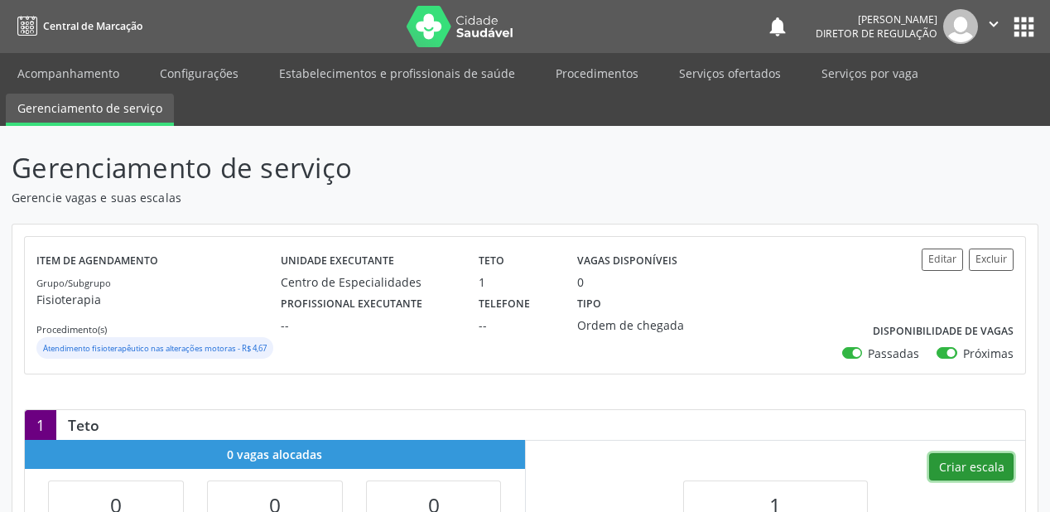
click at [970, 481] on button "Criar escala" at bounding box center [971, 467] width 84 height 28
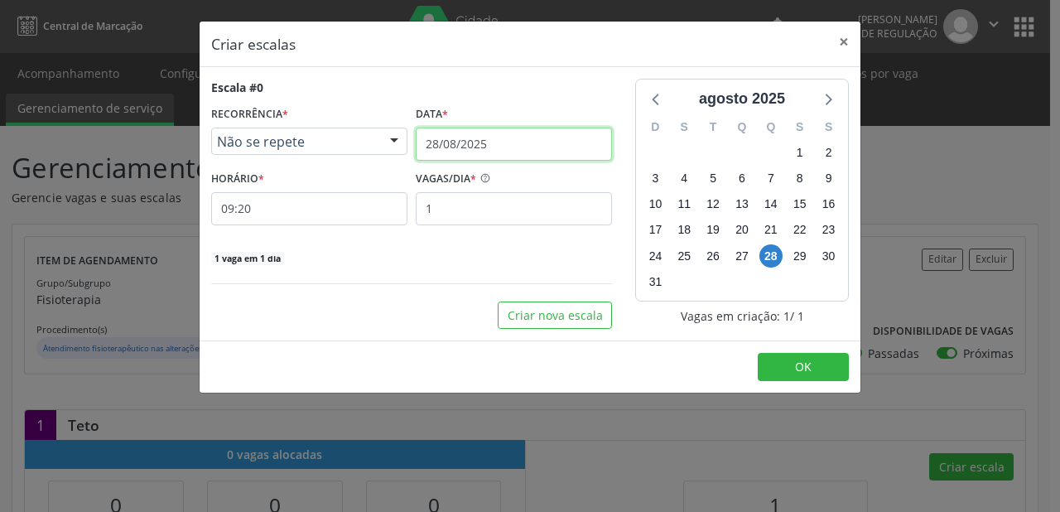
click at [445, 152] on input "28/08/2025" at bounding box center [514, 143] width 196 height 33
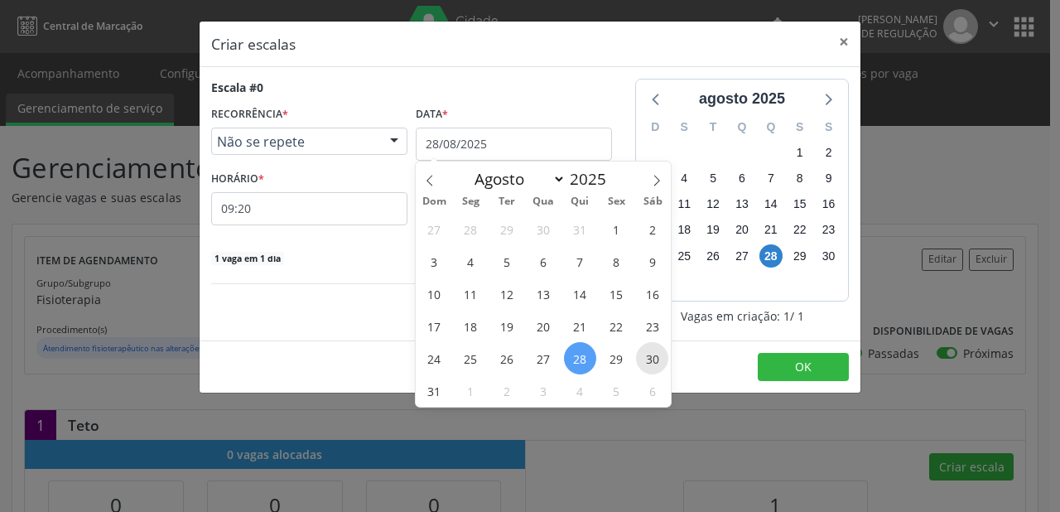
click at [655, 359] on span "30" at bounding box center [652, 358] width 32 height 32
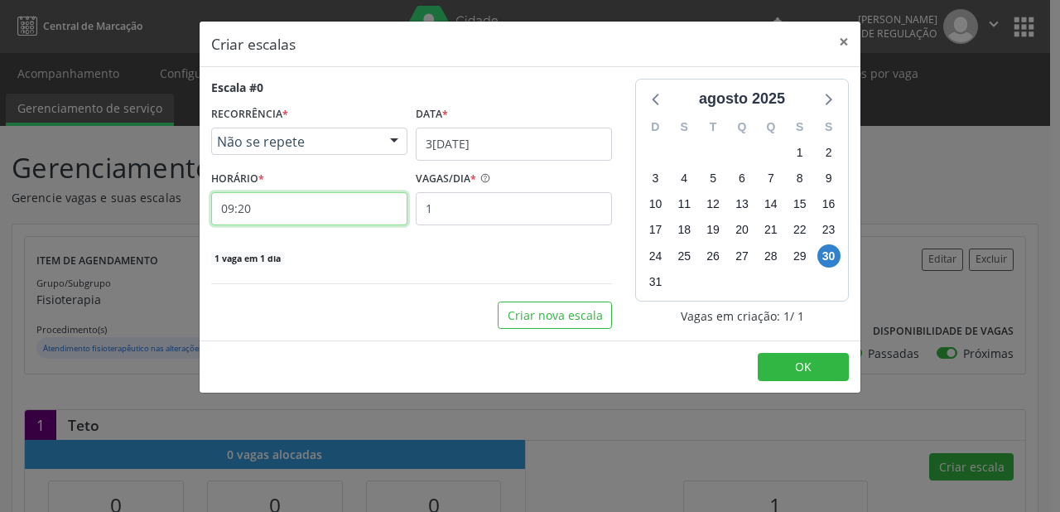
click at [262, 209] on input "09:20" at bounding box center [309, 208] width 196 height 33
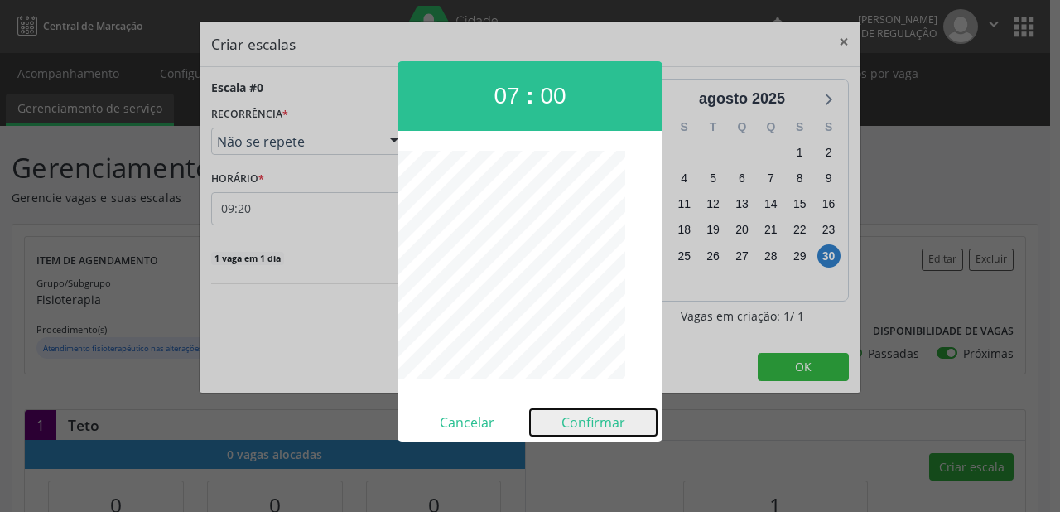
click at [583, 416] on button "Confirmar" at bounding box center [593, 422] width 127 height 26
type input "07:00"
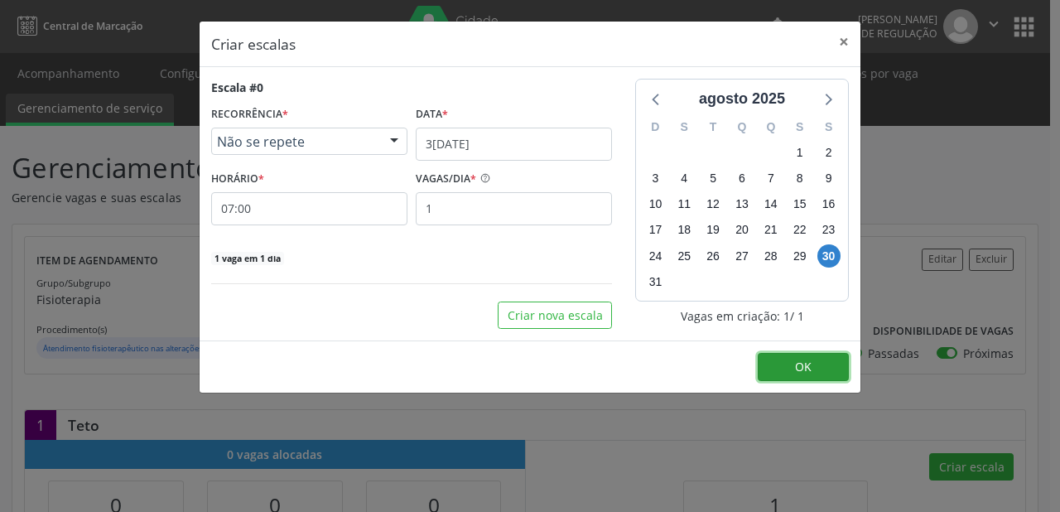
click at [819, 361] on button "OK" at bounding box center [802, 367] width 91 height 28
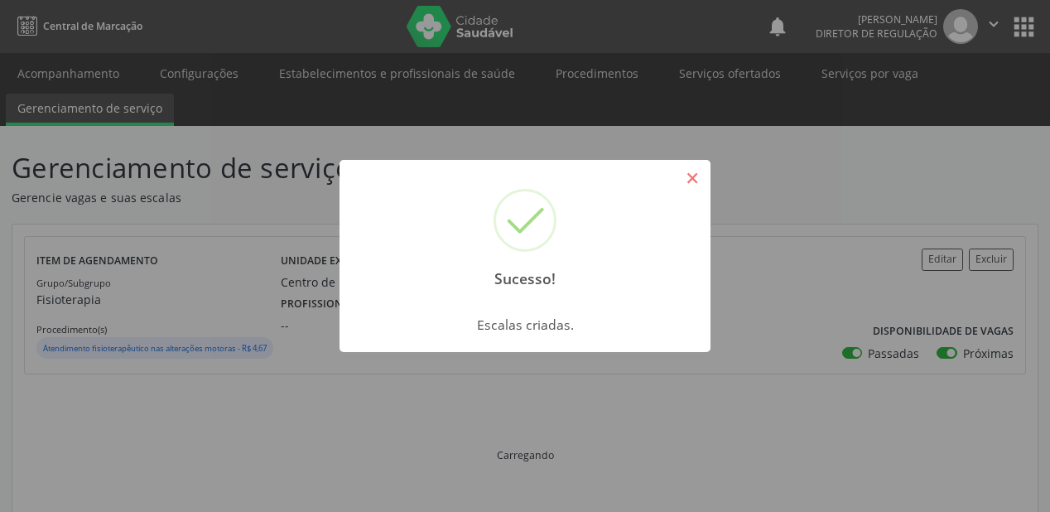
click at [690, 169] on button "×" at bounding box center [692, 178] width 28 height 28
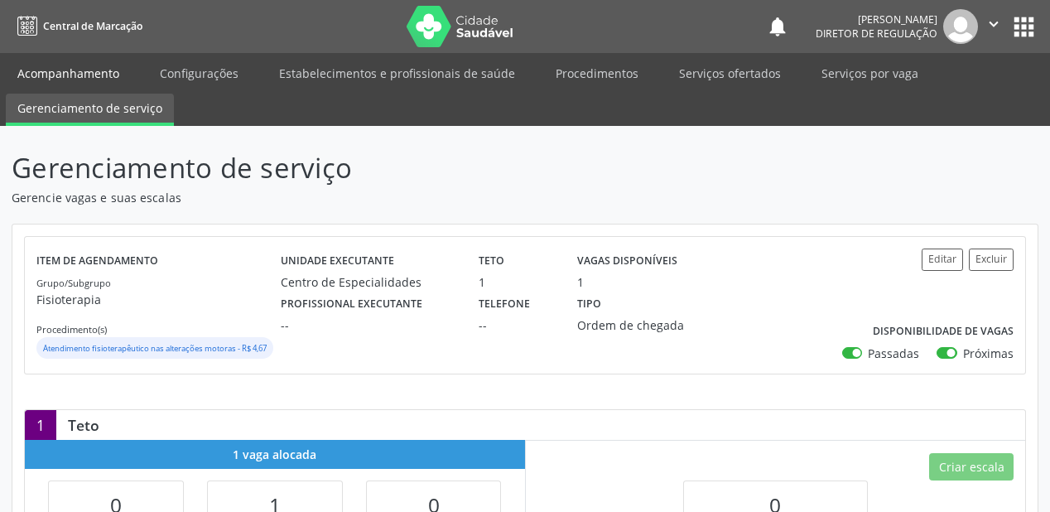
click at [55, 76] on link "Acompanhamento" at bounding box center [68, 73] width 125 height 29
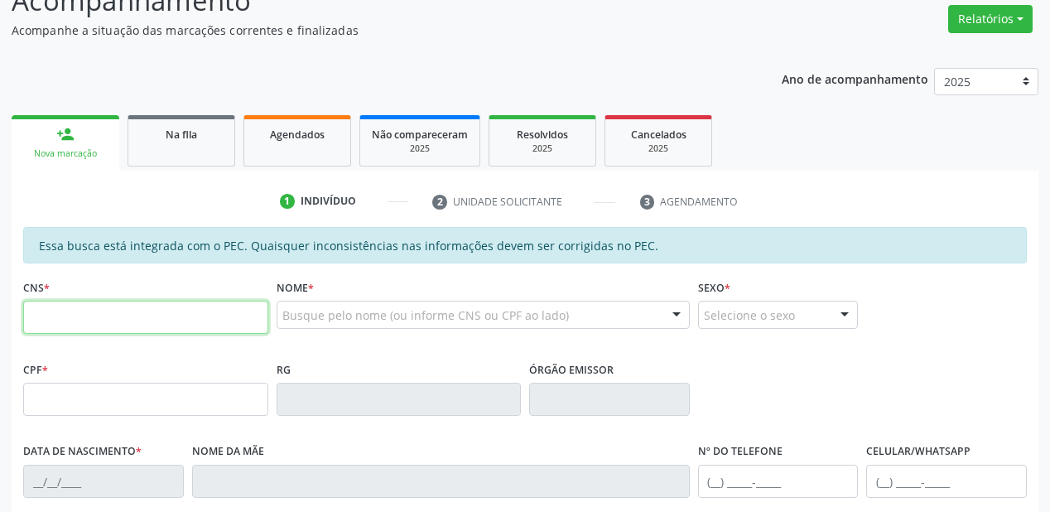
click at [103, 310] on input "text" at bounding box center [145, 316] width 245 height 33
type input "709 0018 6179 9118"
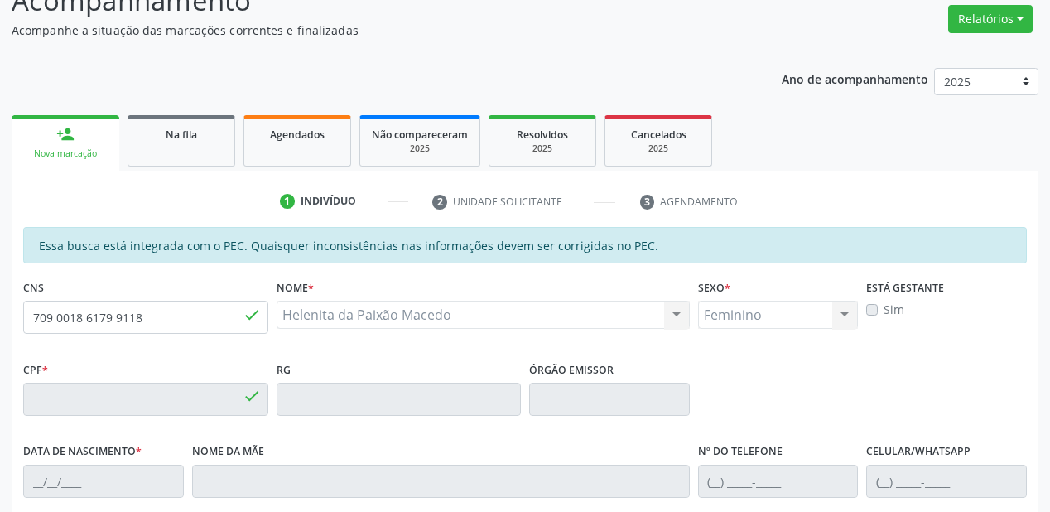
type input "057.912.834-23"
type input "17[DATE]"
type input "[PERSON_NAME] da [PERSON_NAME]"
type input "[PHONE_NUMBER]"
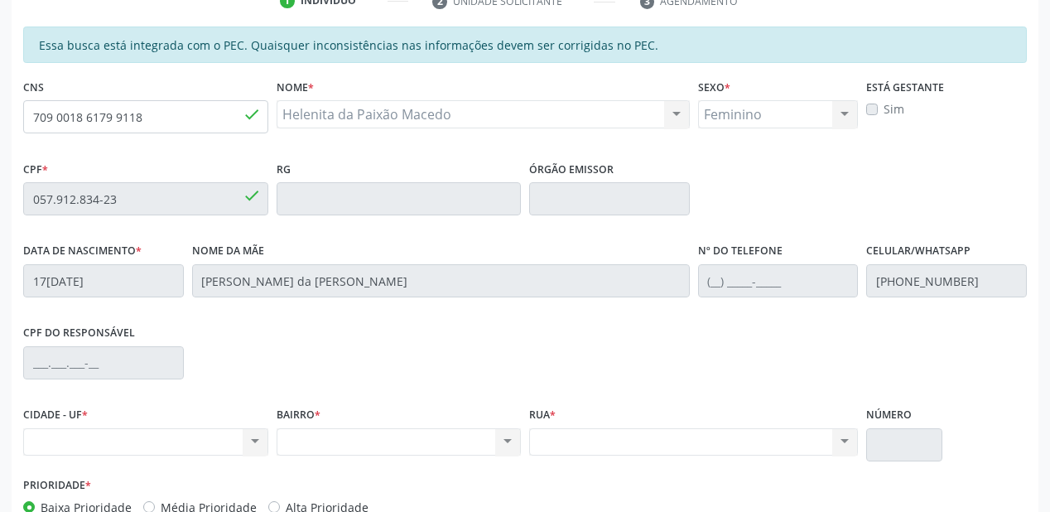
scroll to position [433, 0]
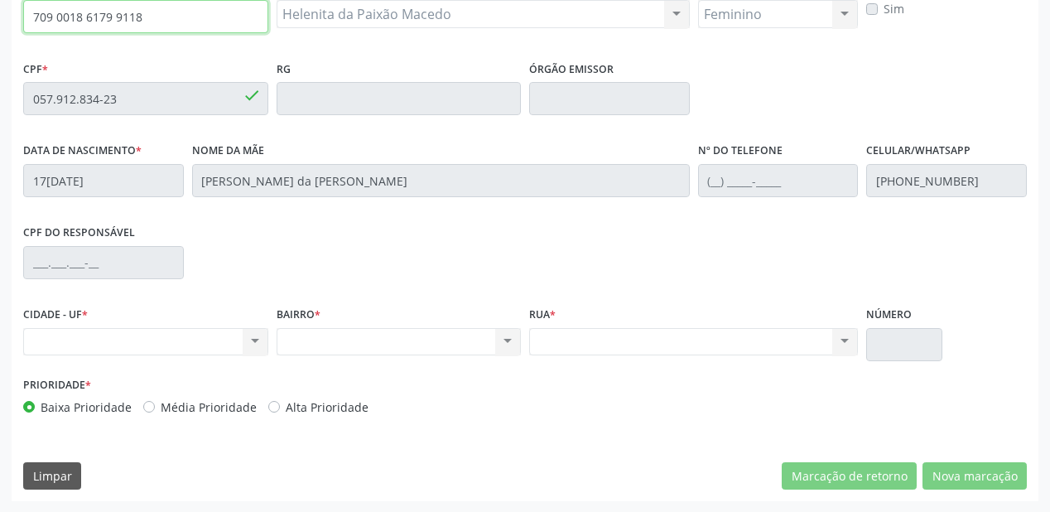
drag, startPoint x: 160, startPoint y: 23, endPoint x: 0, endPoint y: 24, distance: 159.8
click at [0, 24] on div "Acompanhamento Acompanhe a situação das marcações correntes e finalizadas Relat…" at bounding box center [525, 85] width 1050 height 854
paste input "text"
type input "709 0018 6179 9118"
drag, startPoint x: 178, startPoint y: 26, endPoint x: 0, endPoint y: 20, distance: 178.1
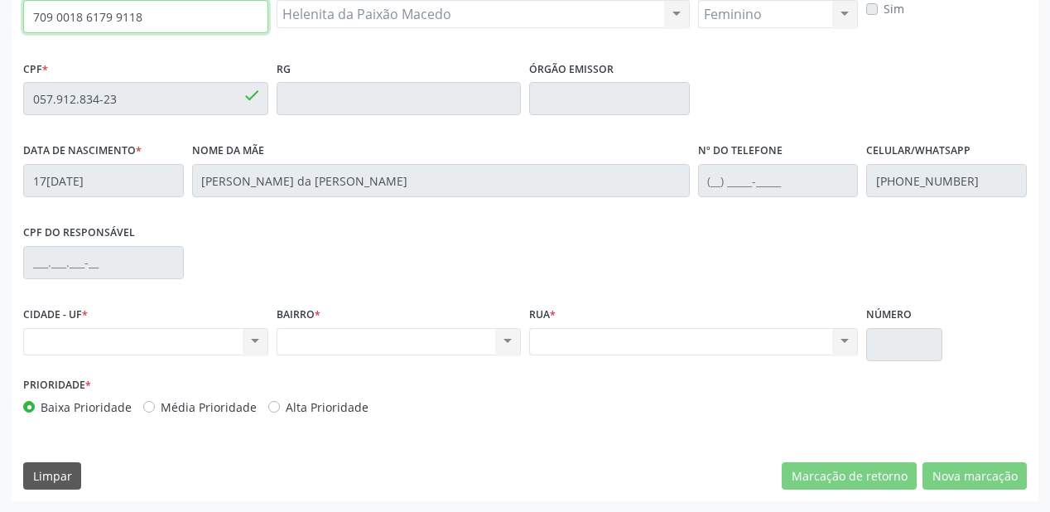
click at [0, 22] on div "Acompanhamento Acompanhe a situação das marcações correntes e finalizadas Relat…" at bounding box center [525, 85] width 1050 height 854
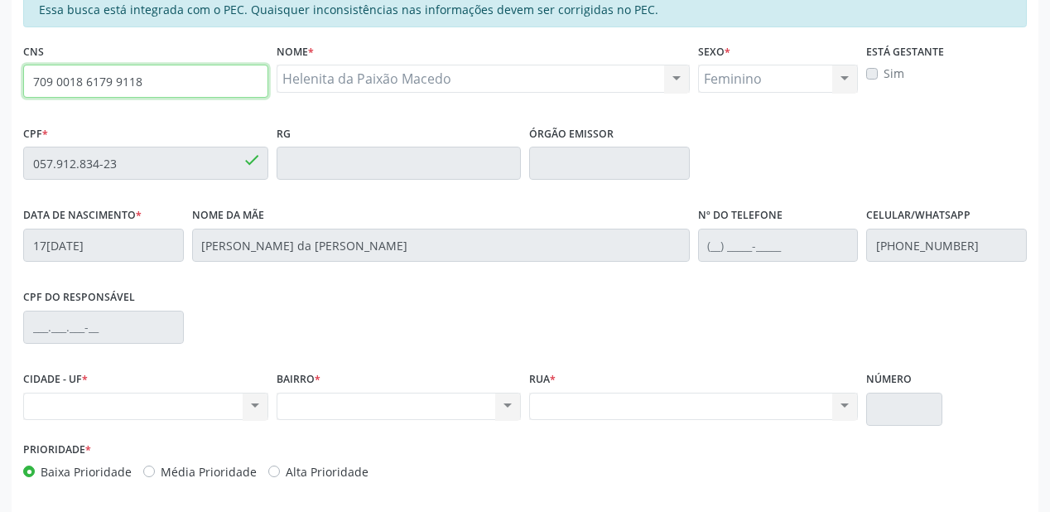
scroll to position [367, 0]
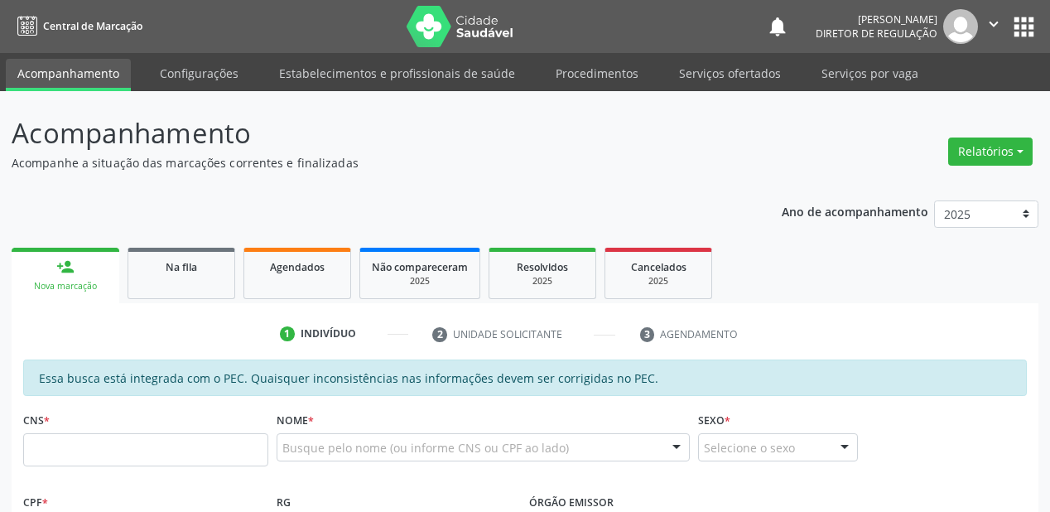
scroll to position [427, 0]
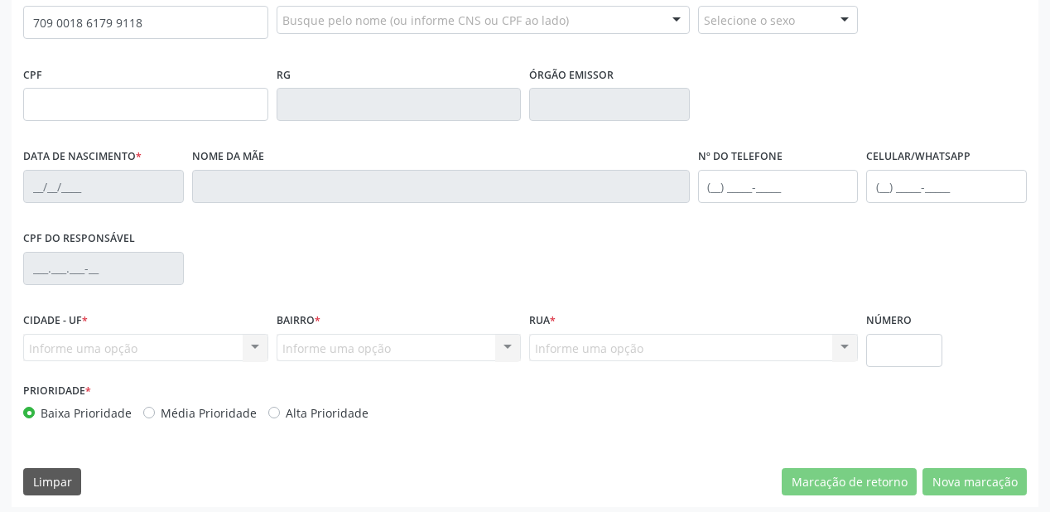
type input "709 0018 6179 9118"
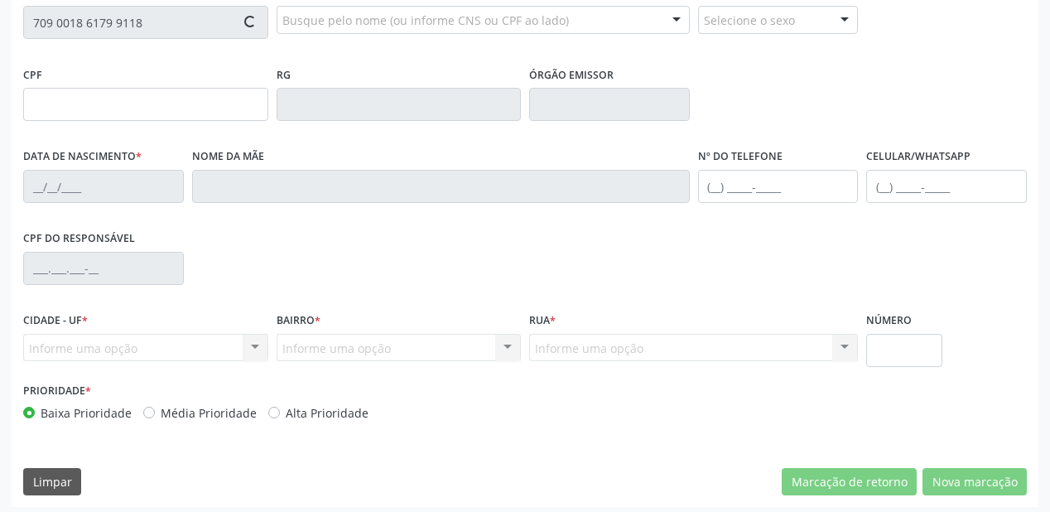
type input "057.912.834-23"
type input "17[DATE]"
type input "[PERSON_NAME] da [PERSON_NAME]"
type input "[PHONE_NUMBER]"
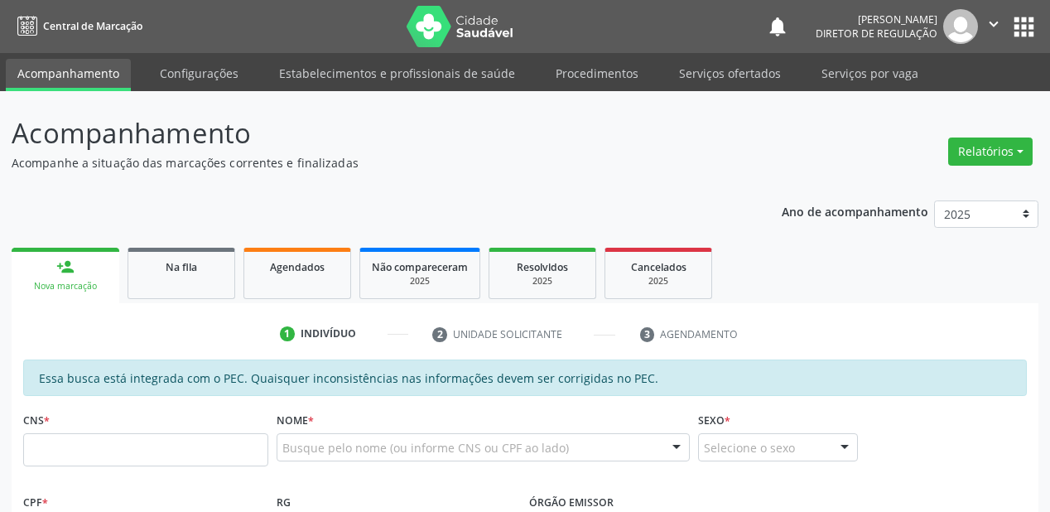
scroll to position [397, 0]
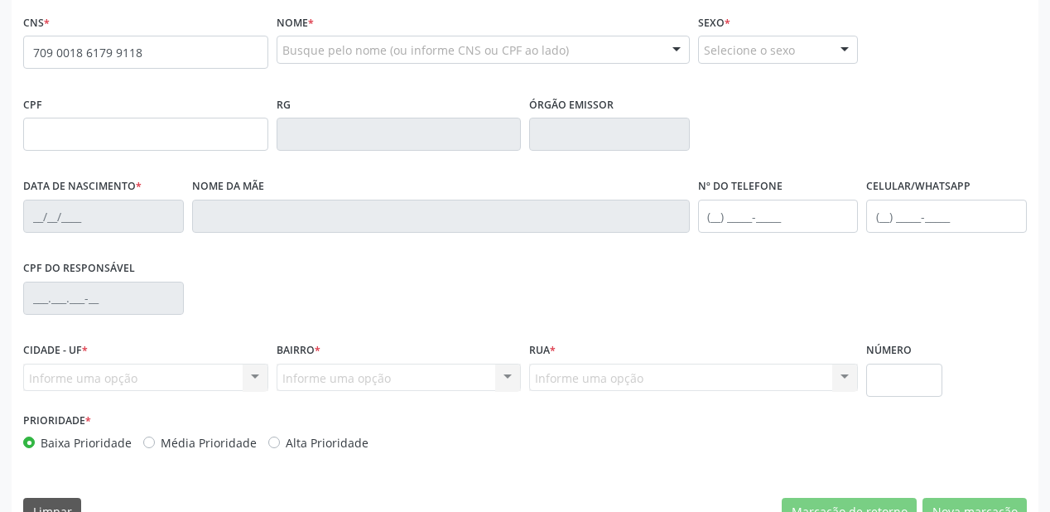
type input "709 0018 6179 9118"
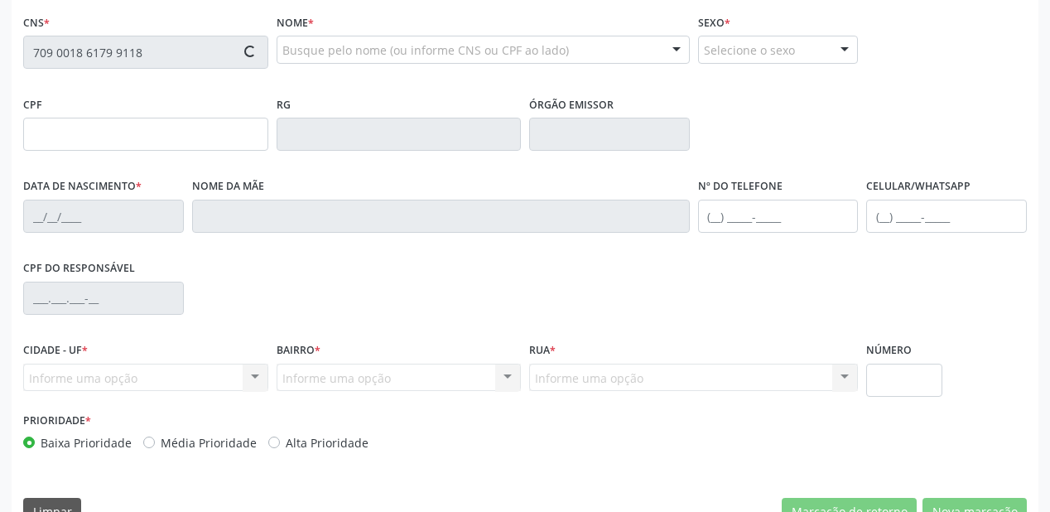
type input "057.912.834-23"
type input "[DATE]"
type input "[PERSON_NAME] da [PERSON_NAME]"
type input "[PHONE_NUMBER]"
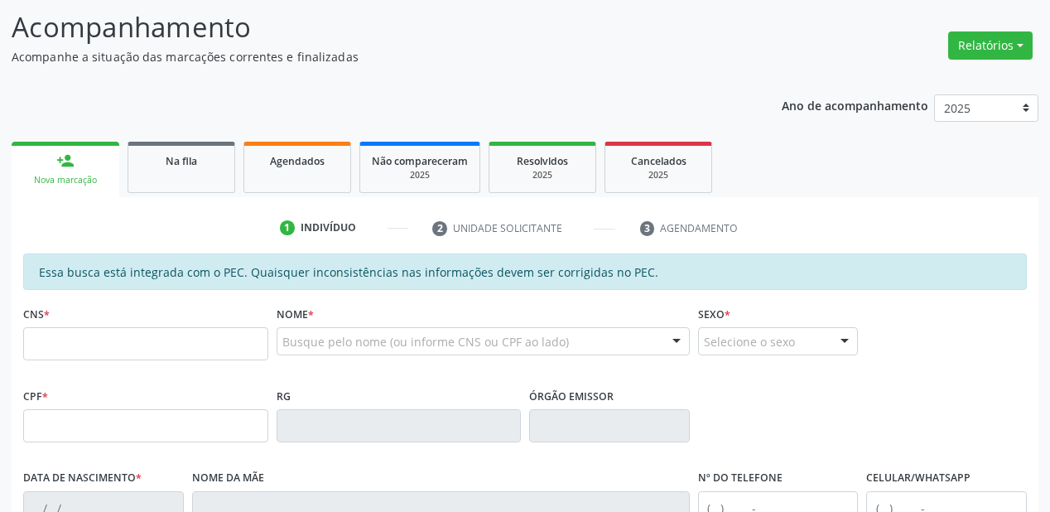
scroll to position [132, 0]
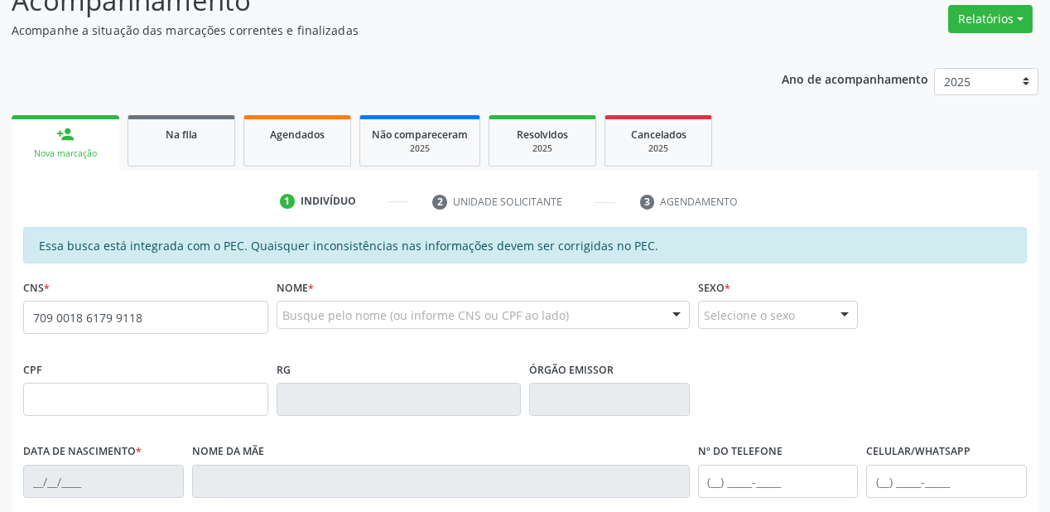
type input "709 0018 6179 9118"
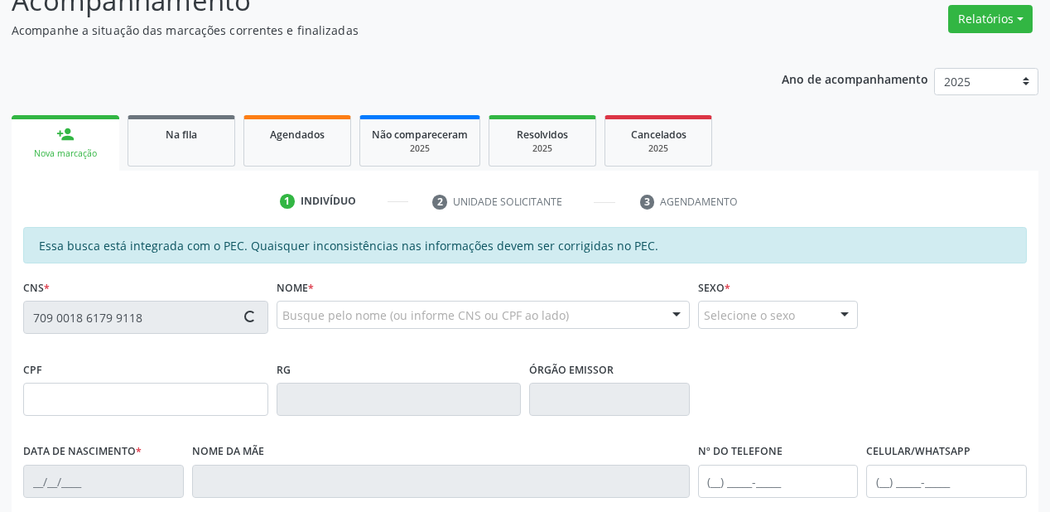
type input "057.912.834-23"
type input "17[DATE]"
type input "[PERSON_NAME] da [PERSON_NAME]"
type input "[PHONE_NUMBER]"
type input "S/N"
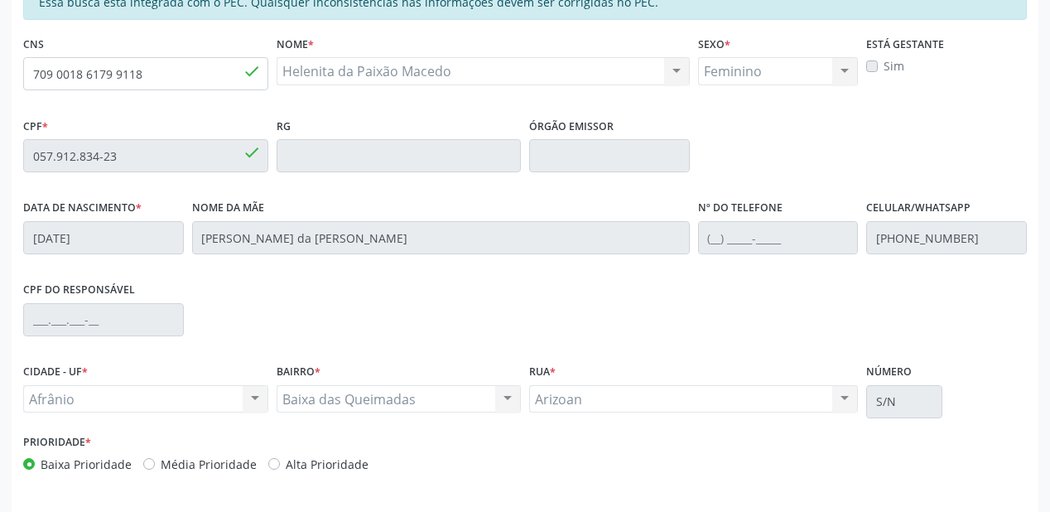
scroll to position [433, 0]
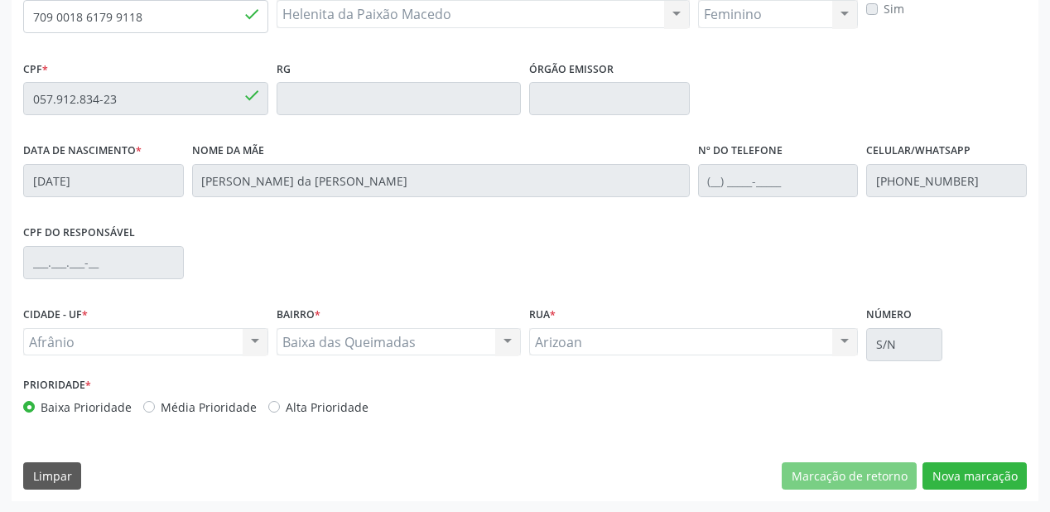
click at [964, 457] on div "Essa busca está integrada com o PEC. Quaisquer inconsistências nas informações …" at bounding box center [525, 213] width 1026 height 574
click at [942, 467] on button "Nova marcação" at bounding box center [974, 476] width 104 height 28
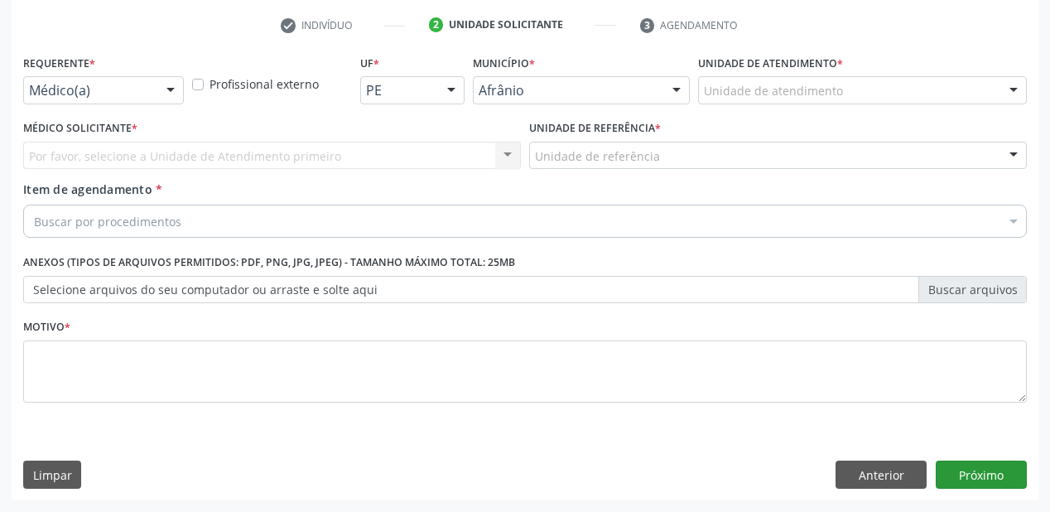
scroll to position [308, 0]
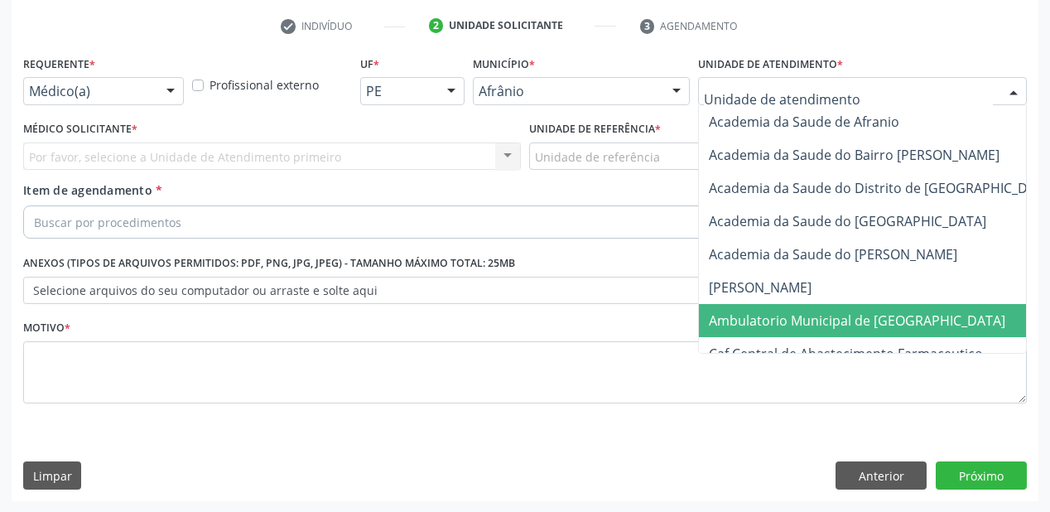
click at [768, 315] on span "Ambulatorio Municipal de [GEOGRAPHIC_DATA]" at bounding box center [857, 320] width 296 height 18
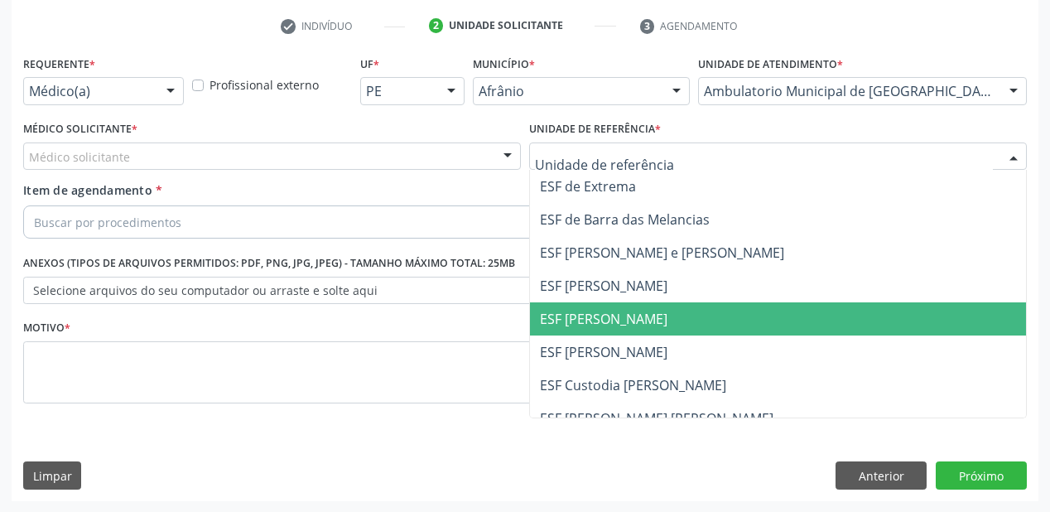
click at [573, 321] on span "ESF [PERSON_NAME]" at bounding box center [603, 319] width 127 height 18
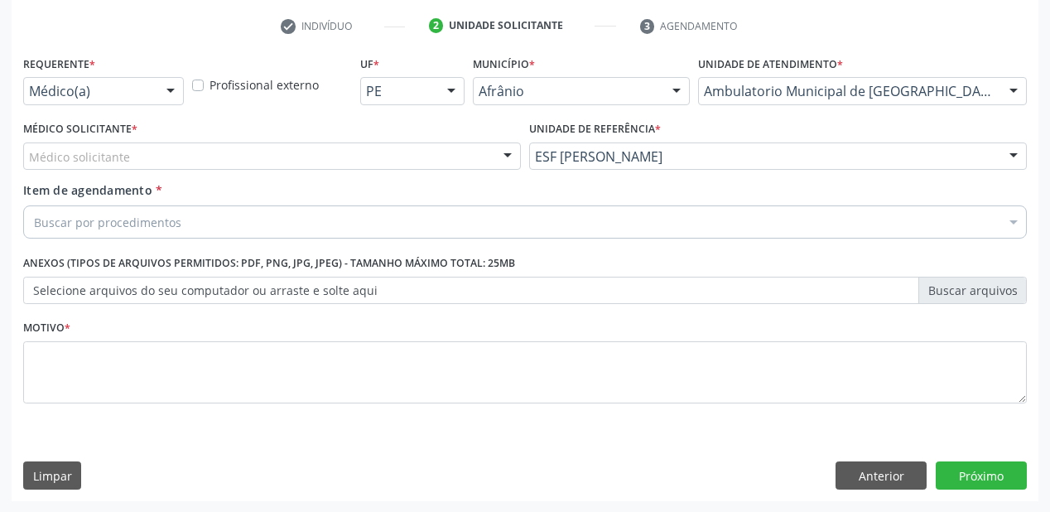
drag, startPoint x: 96, startPoint y: 159, endPoint x: 92, endPoint y: 180, distance: 21.1
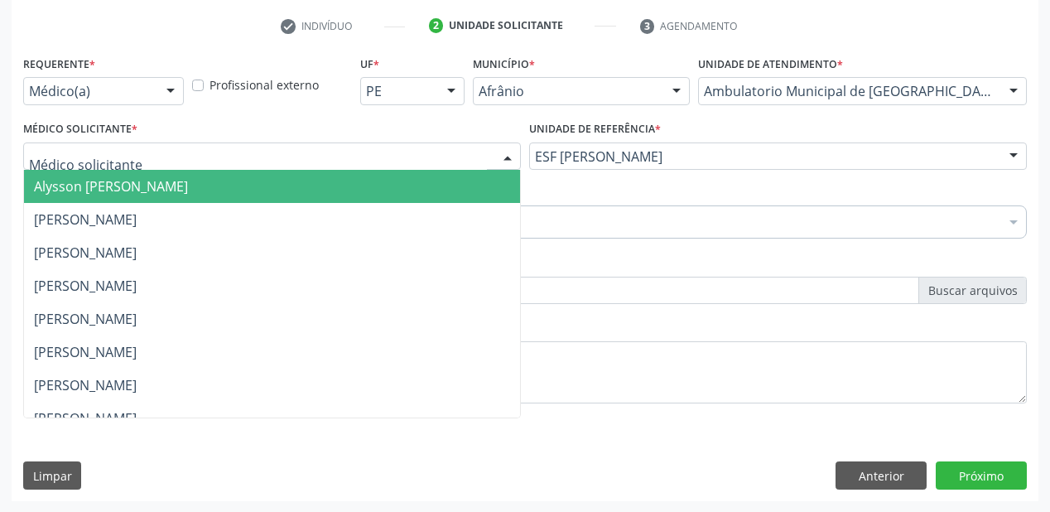
click at [91, 183] on span "Alysson Rodrigo Ferreira Cavalcanti" at bounding box center [111, 186] width 154 height 18
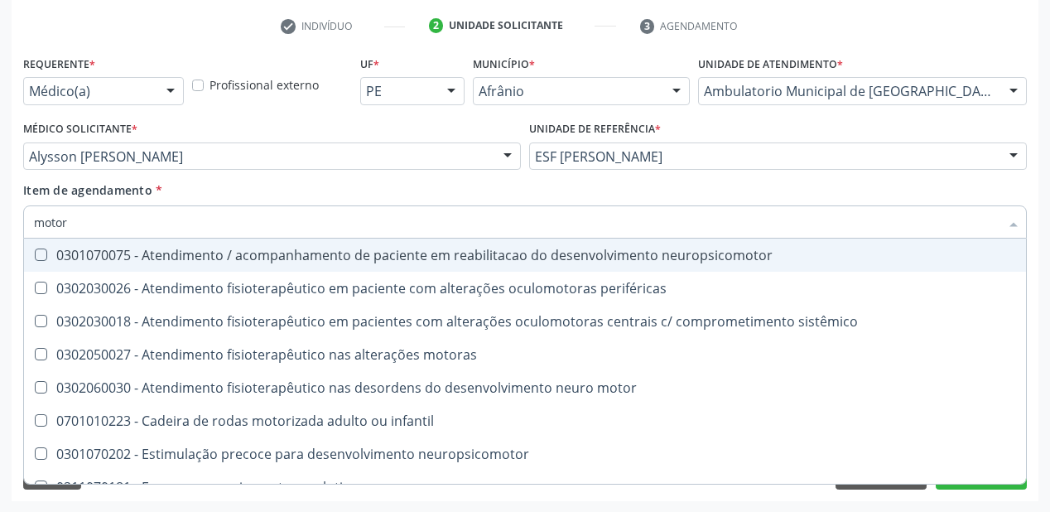
type input "motora"
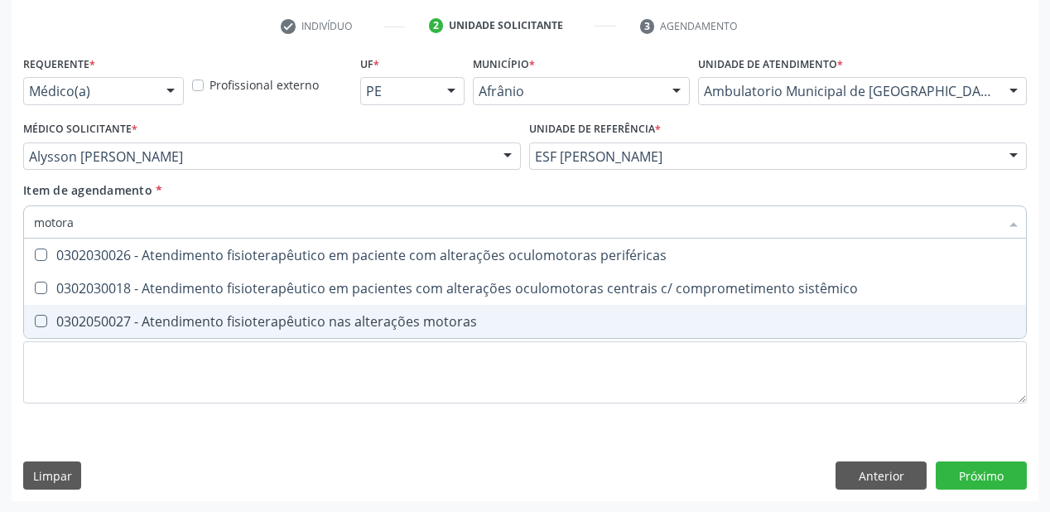
click at [159, 324] on div "0302050027 - Atendimento fisioterapêutico nas alterações motoras" at bounding box center [525, 321] width 982 height 13
checkbox motoras "true"
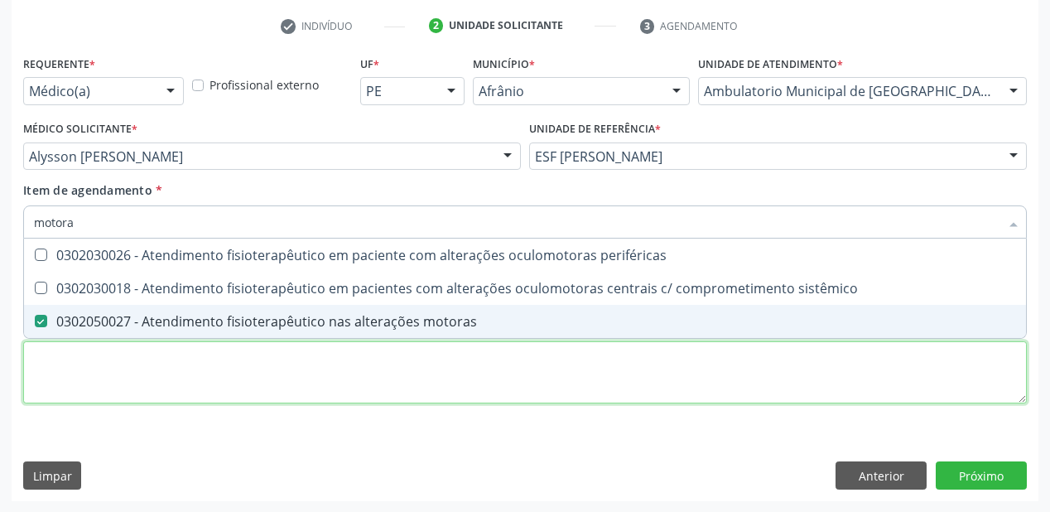
click at [98, 358] on div "Requerente * Médico(a) Médico(a) Enfermeiro(a) Paciente Nenhum resultado encont…" at bounding box center [524, 238] width 1003 height 375
checkbox sistêmico "true"
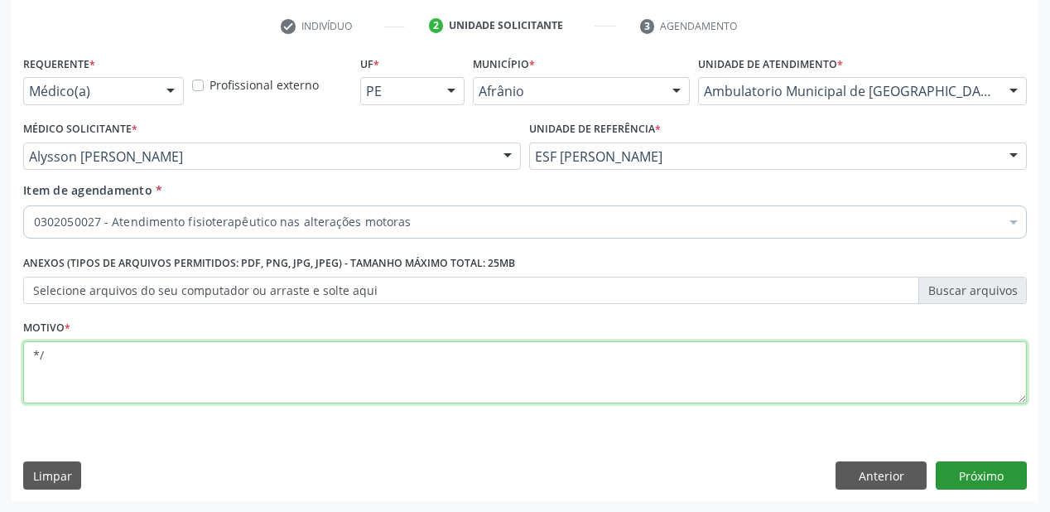
type textarea "*/"
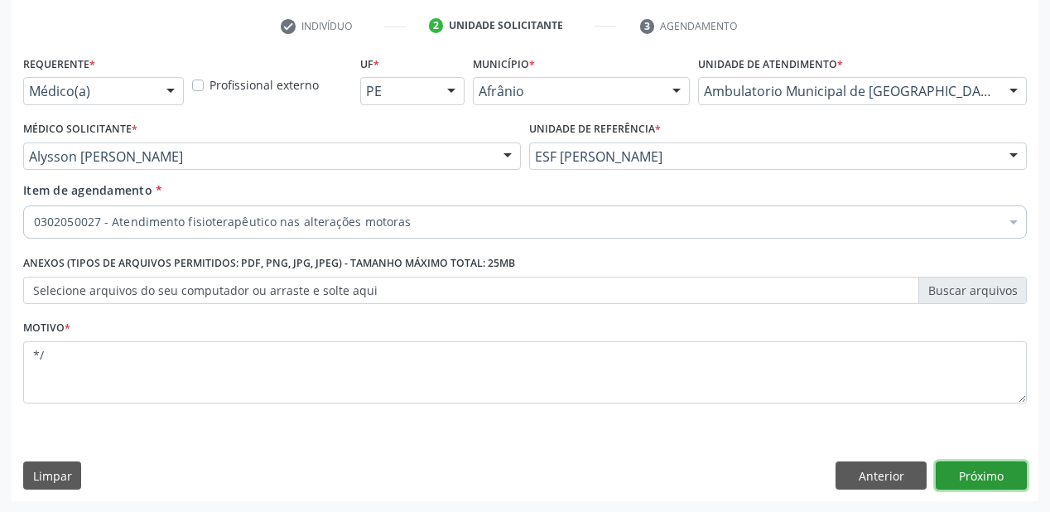
click at [983, 473] on button "Próximo" at bounding box center [980, 475] width 91 height 28
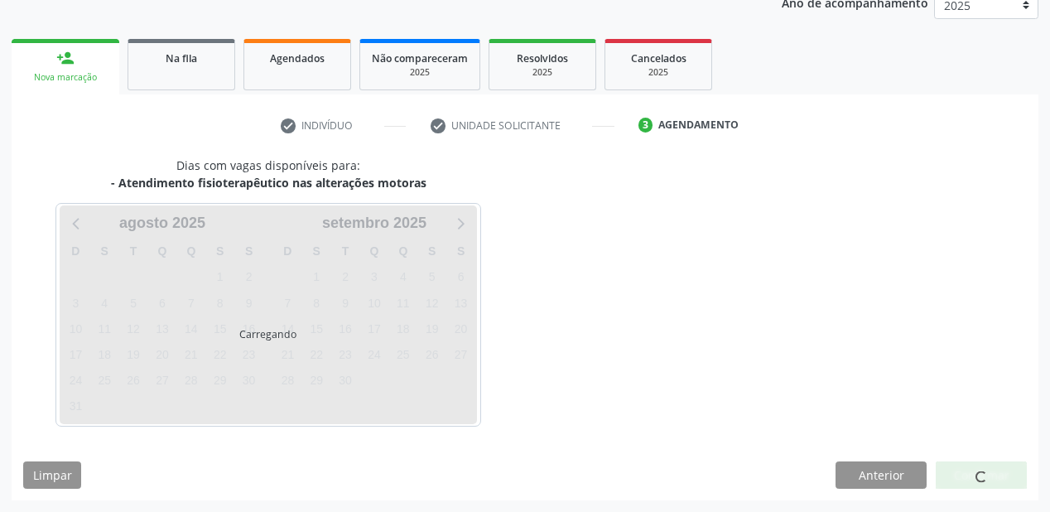
scroll to position [208, 0]
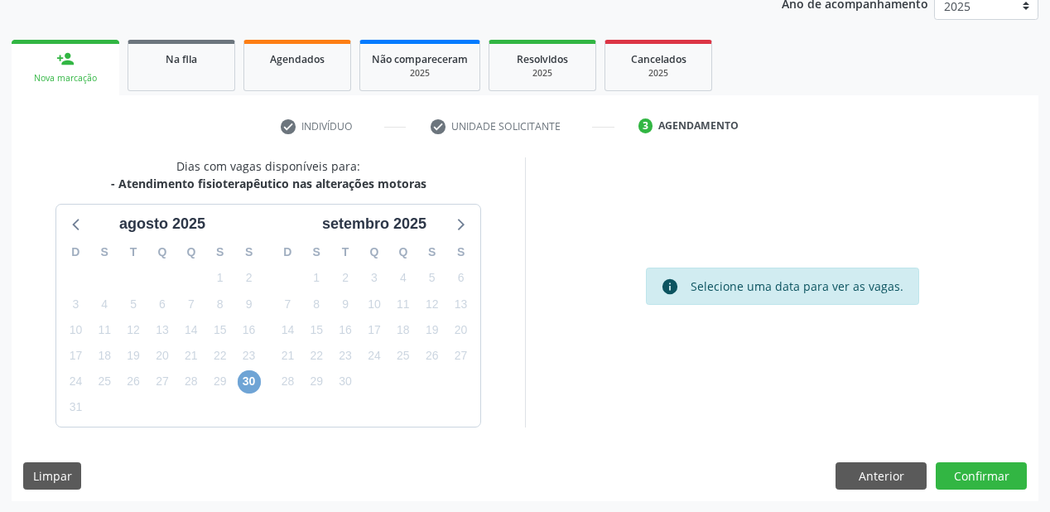
click at [252, 378] on span "30" at bounding box center [249, 381] width 23 height 23
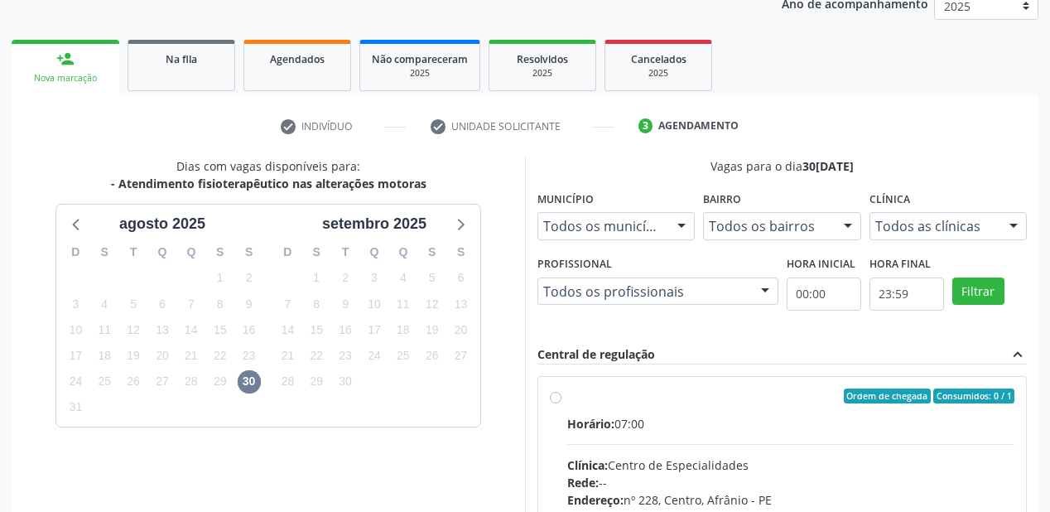
click at [751, 419] on div "Horário: 07:00" at bounding box center [790, 423] width 447 height 17
click at [561, 403] on input "Ordem de chegada Consumidos: 0 / 1 Horário: 07:00 Clínica: Centro de Especialid…" at bounding box center [556, 395] width 12 height 15
radio input "true"
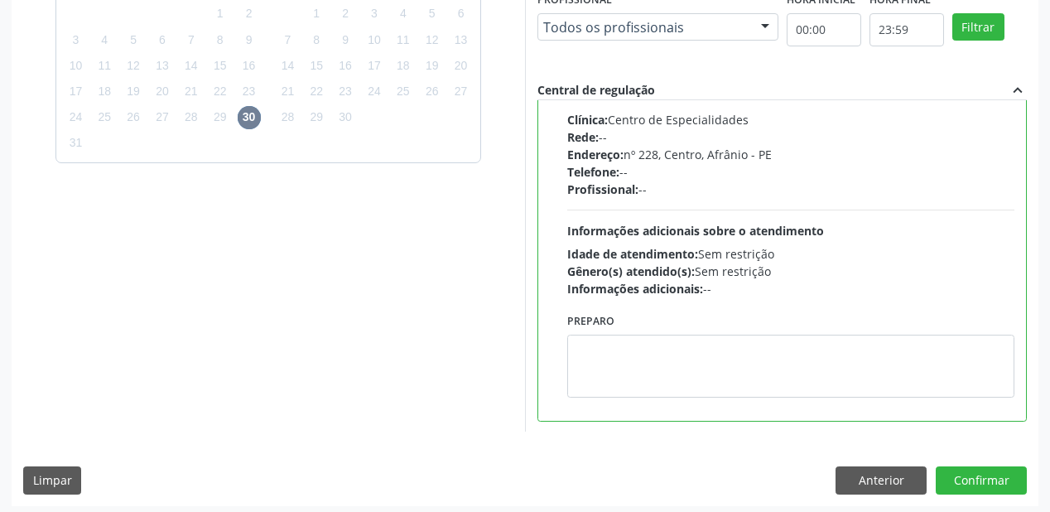
scroll to position [477, 0]
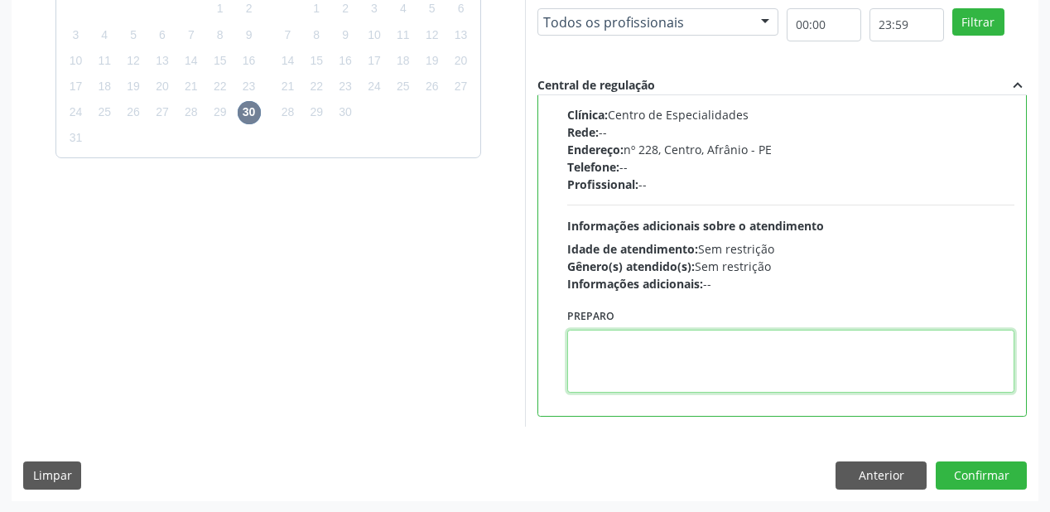
click at [678, 367] on textarea at bounding box center [790, 360] width 447 height 63
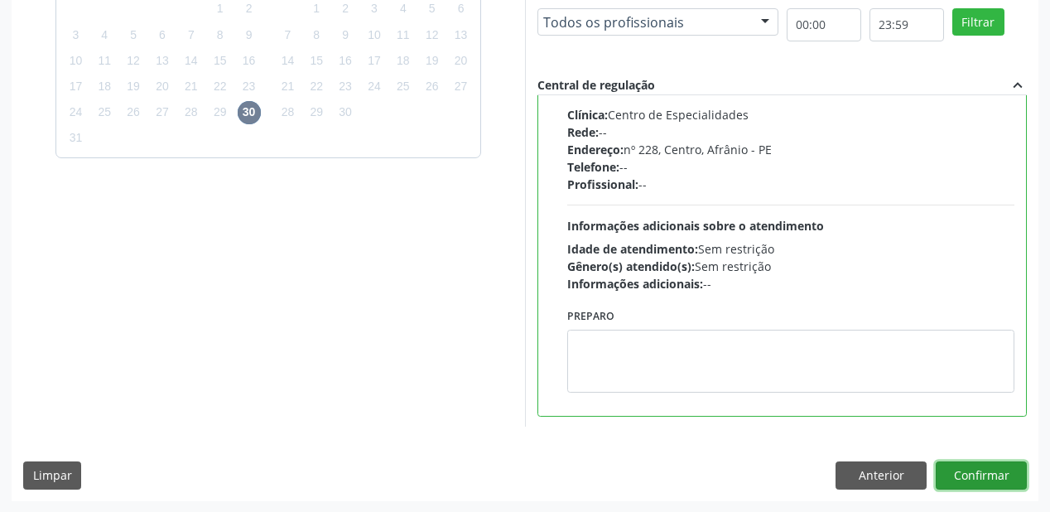
click at [971, 482] on button "Confirmar" at bounding box center [980, 475] width 91 height 28
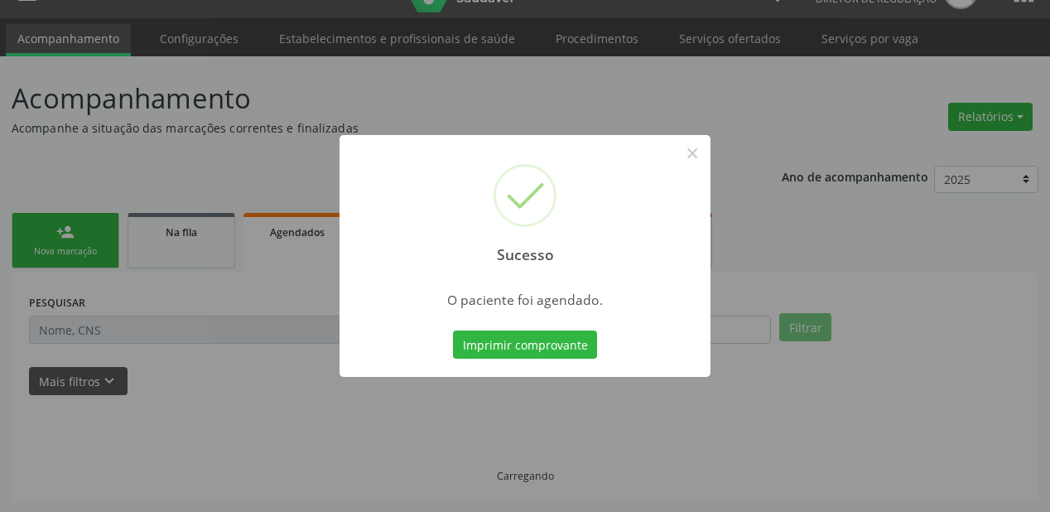
scroll to position [33, 0]
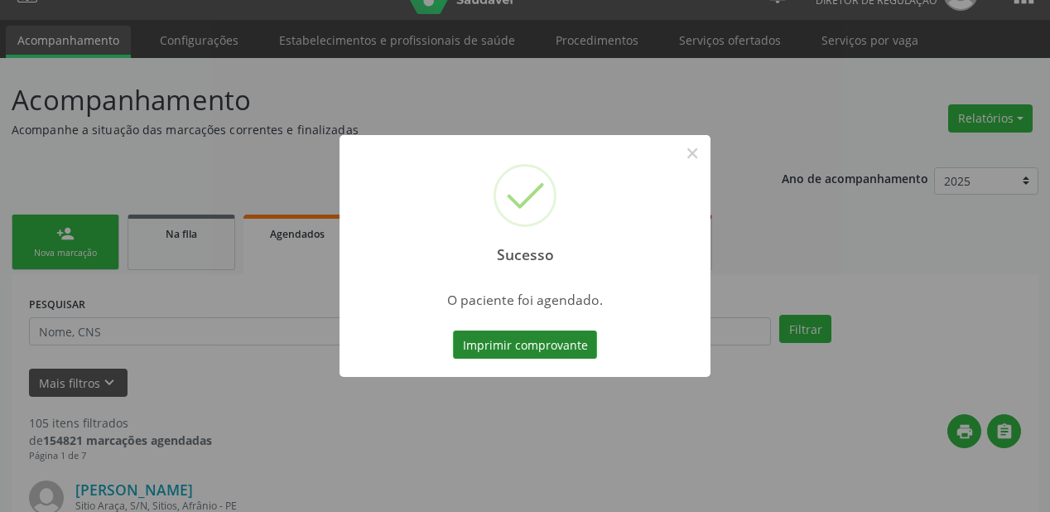
click at [531, 353] on button "Imprimir comprovante" at bounding box center [525, 344] width 144 height 28
